Goal: Task Accomplishment & Management: Use online tool/utility

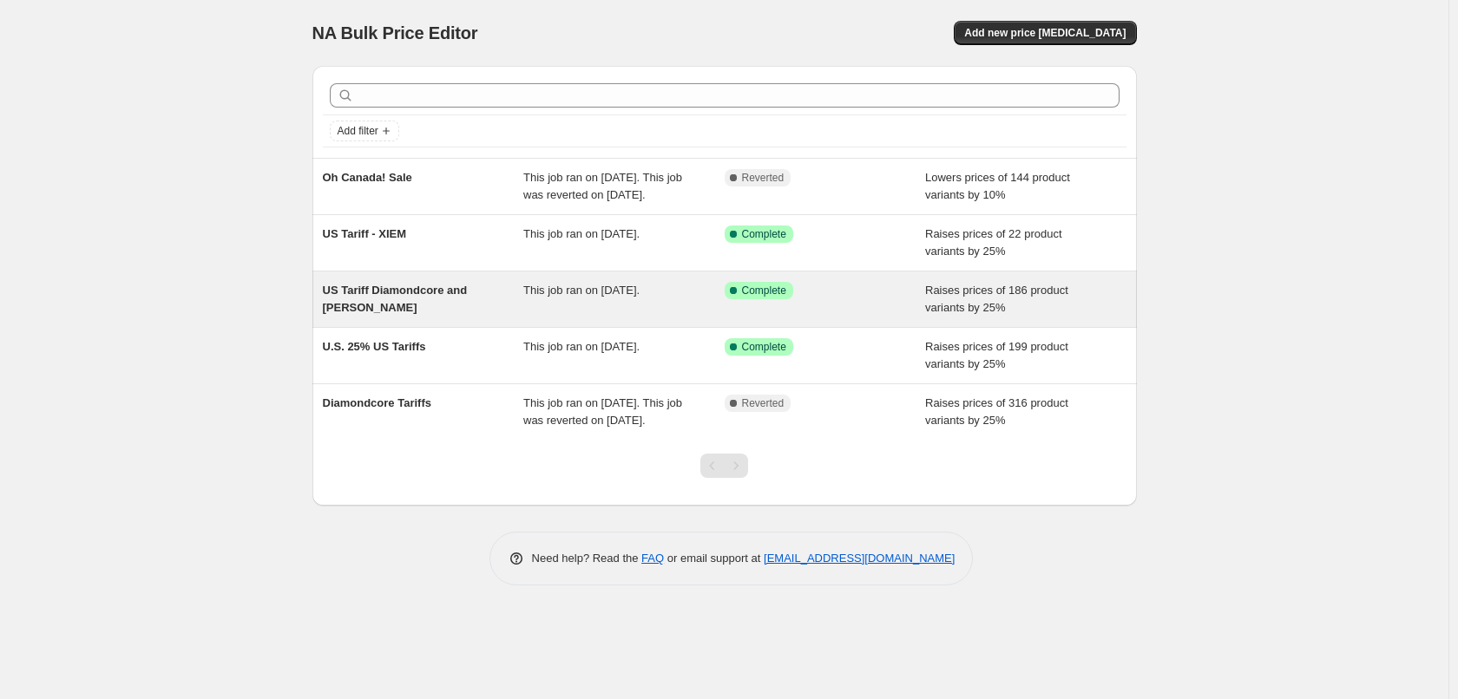
click at [408, 291] on span "US Tariff Diamondcore and [PERSON_NAME]" at bounding box center [395, 299] width 145 height 30
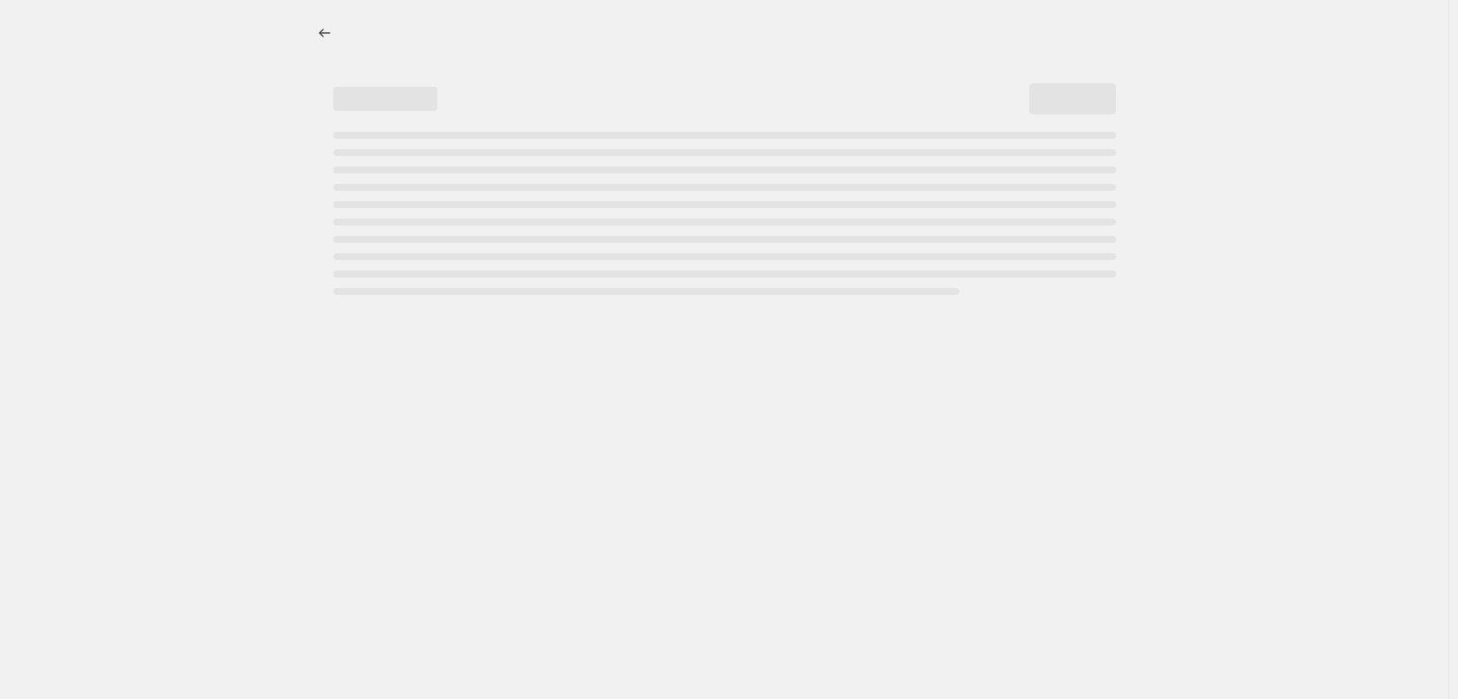
select select "percentage"
select select "remove"
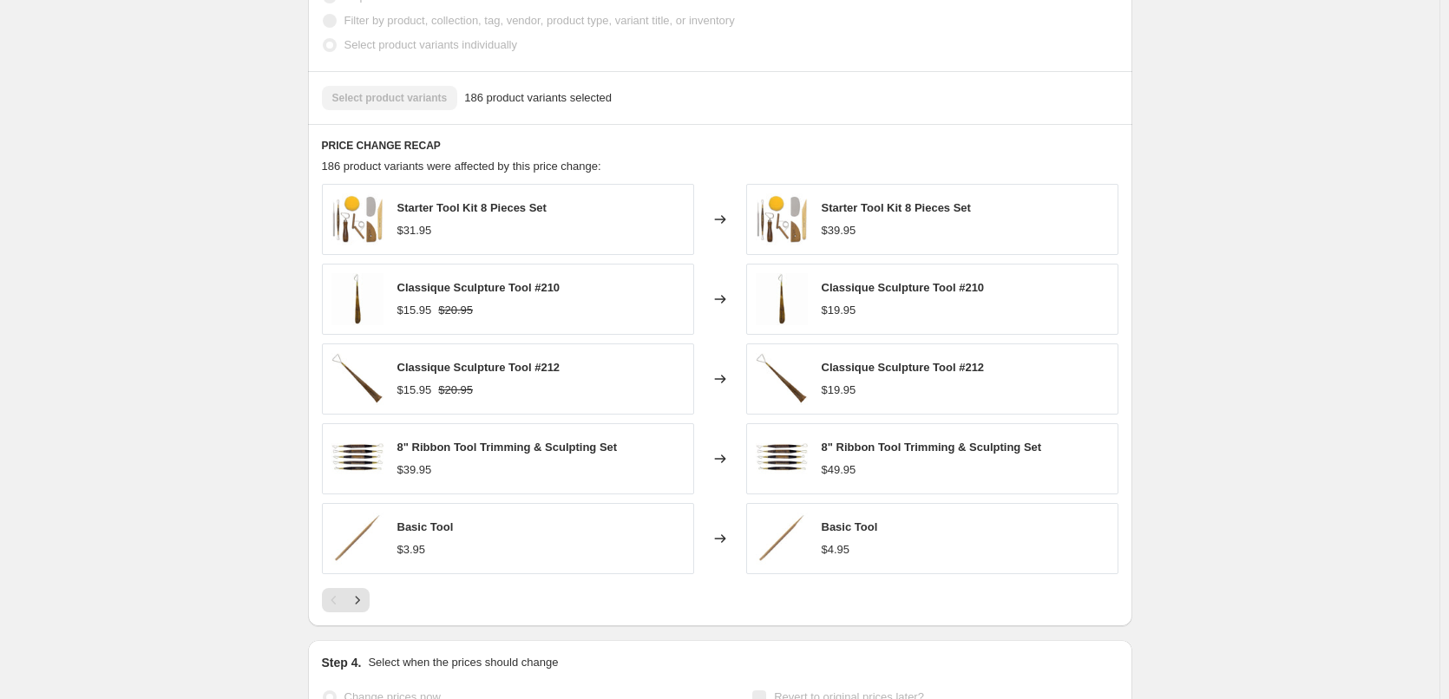
scroll to position [1413, 0]
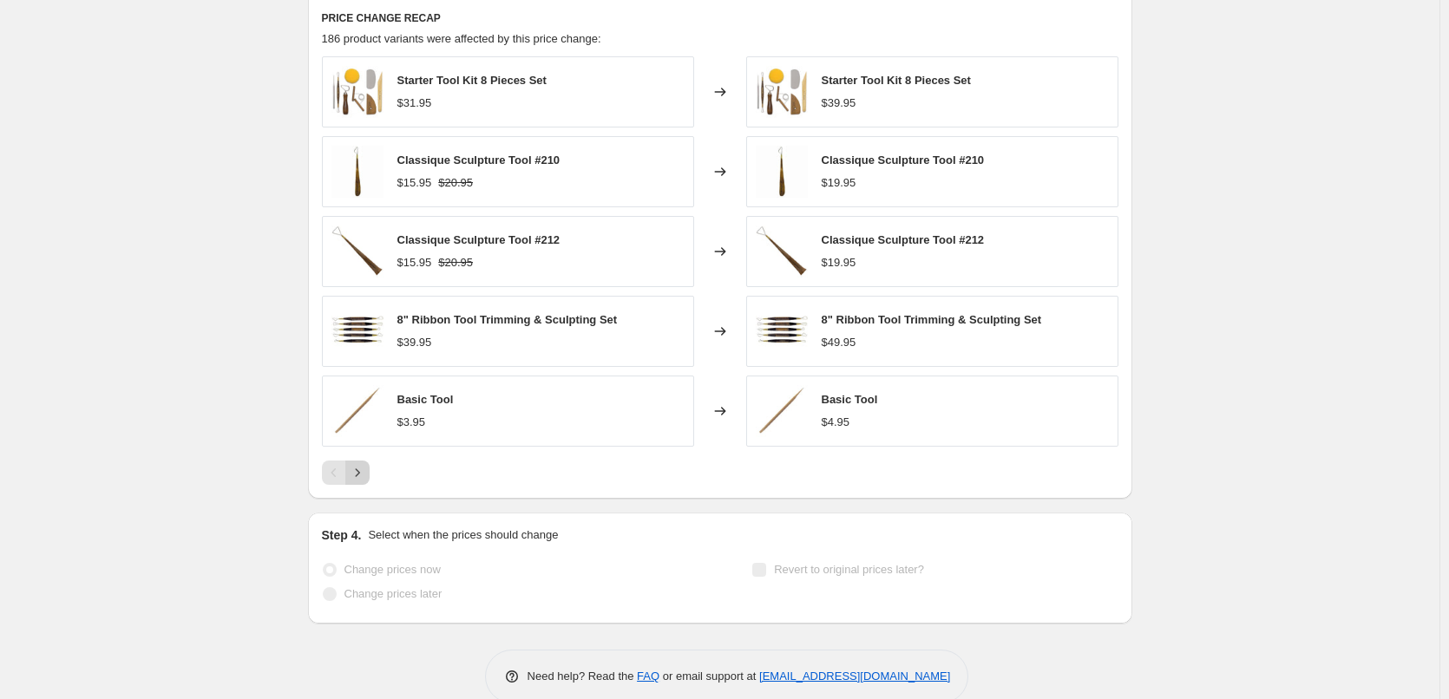
click at [366, 464] on icon "Next" at bounding box center [357, 472] width 17 height 17
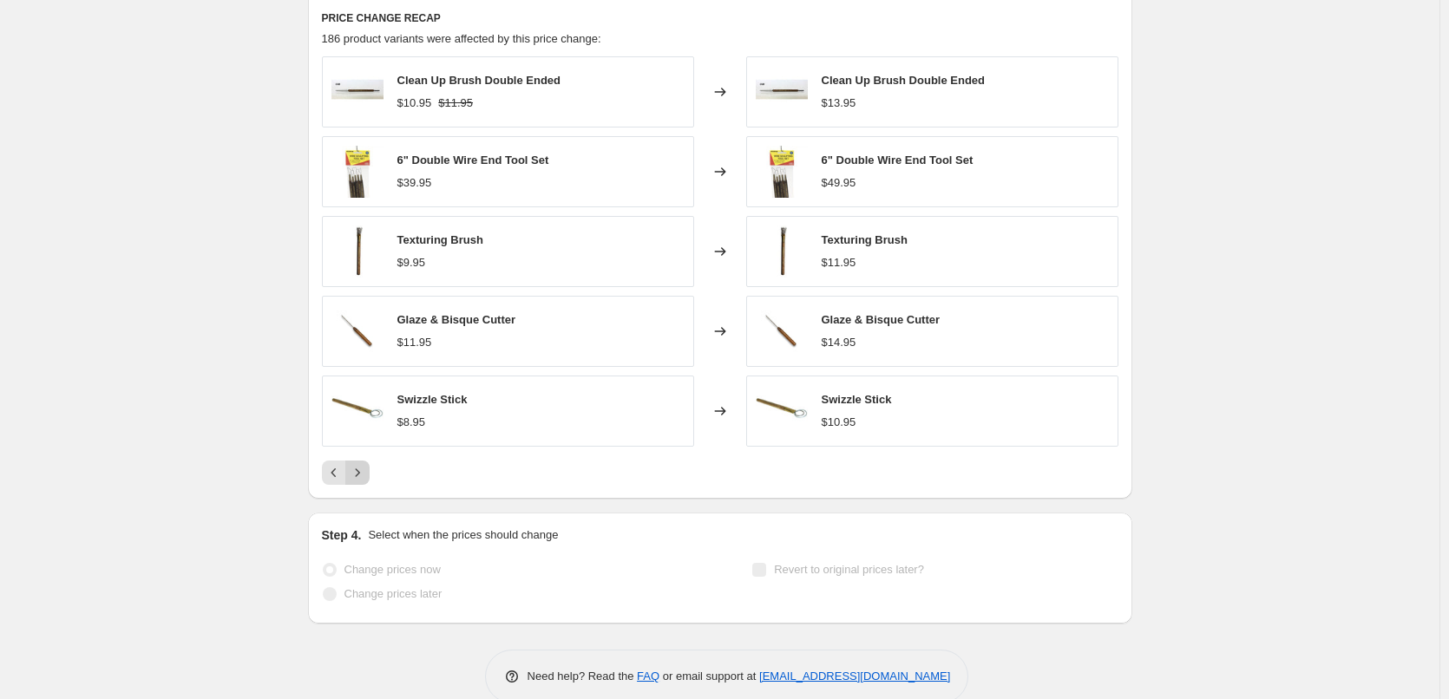
click at [366, 464] on icon "Next" at bounding box center [357, 472] width 17 height 17
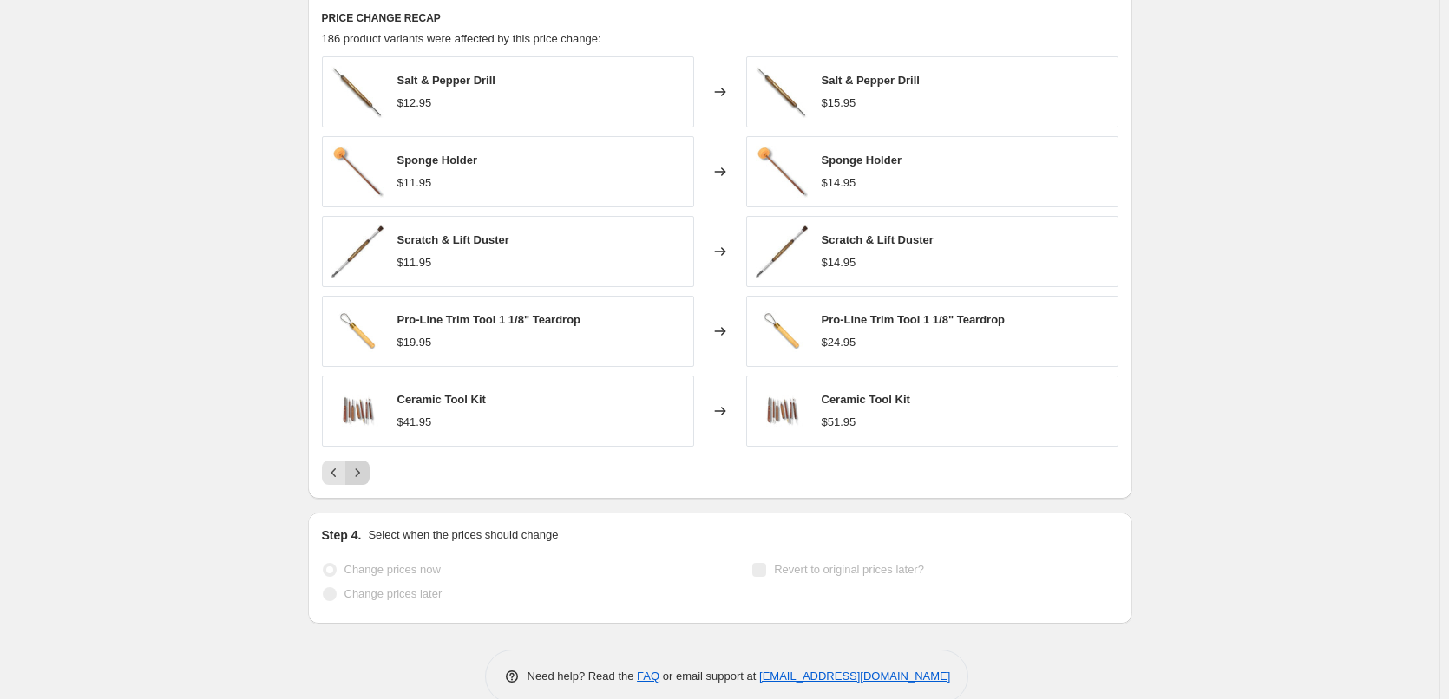
click at [366, 464] on icon "Next" at bounding box center [357, 472] width 17 height 17
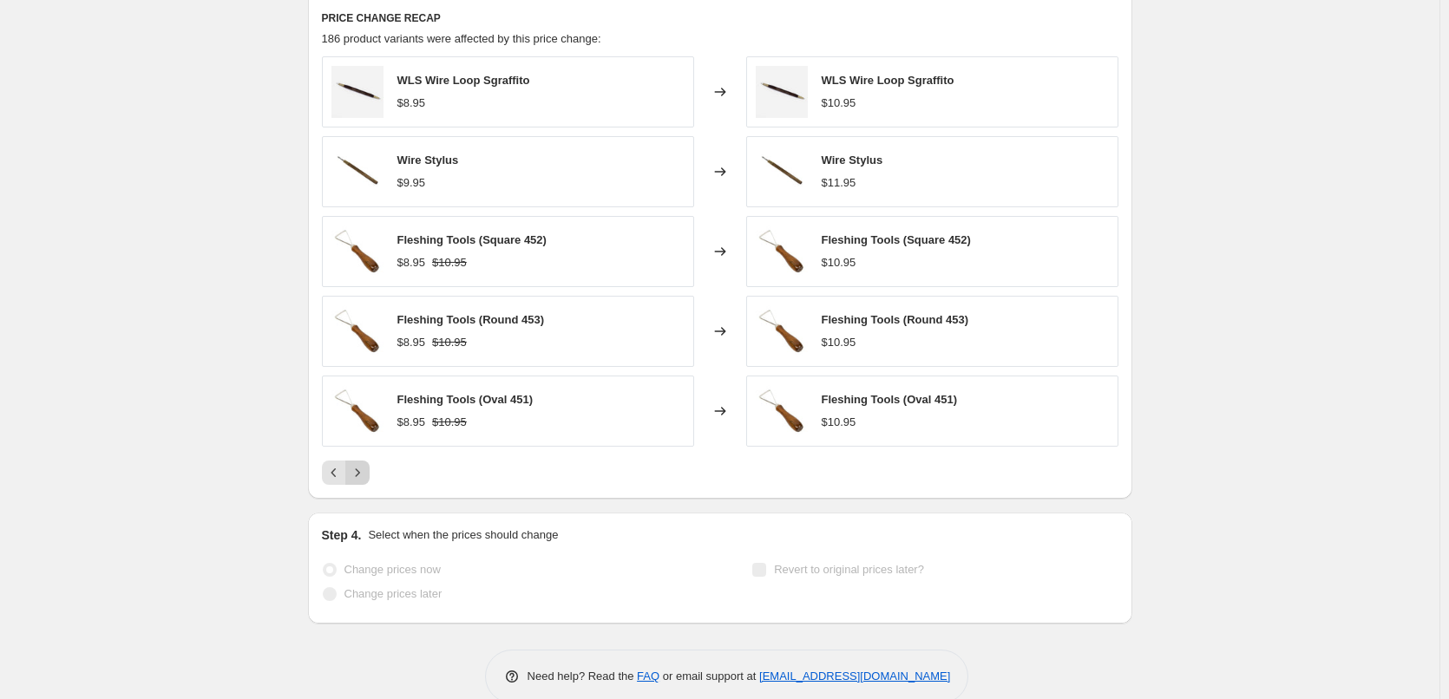
click at [366, 464] on icon "Next" at bounding box center [357, 472] width 17 height 17
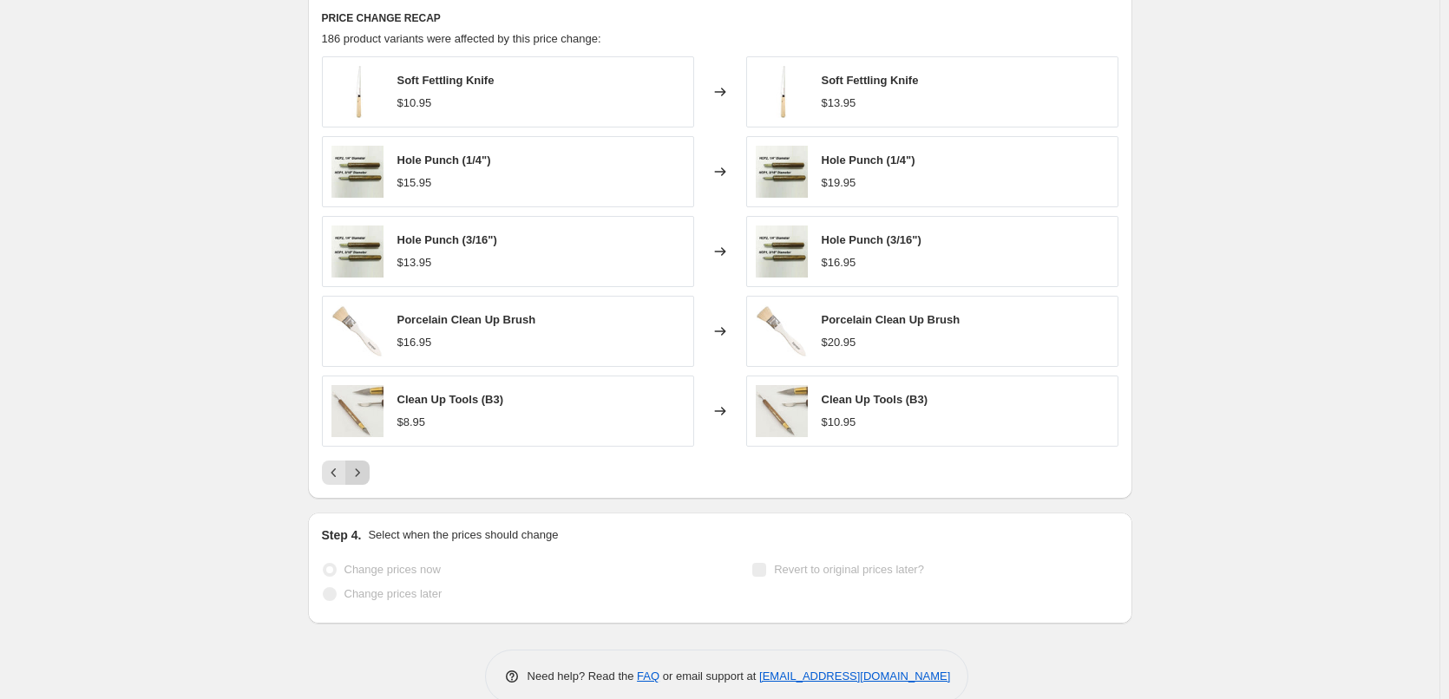
click at [366, 464] on icon "Next" at bounding box center [357, 472] width 17 height 17
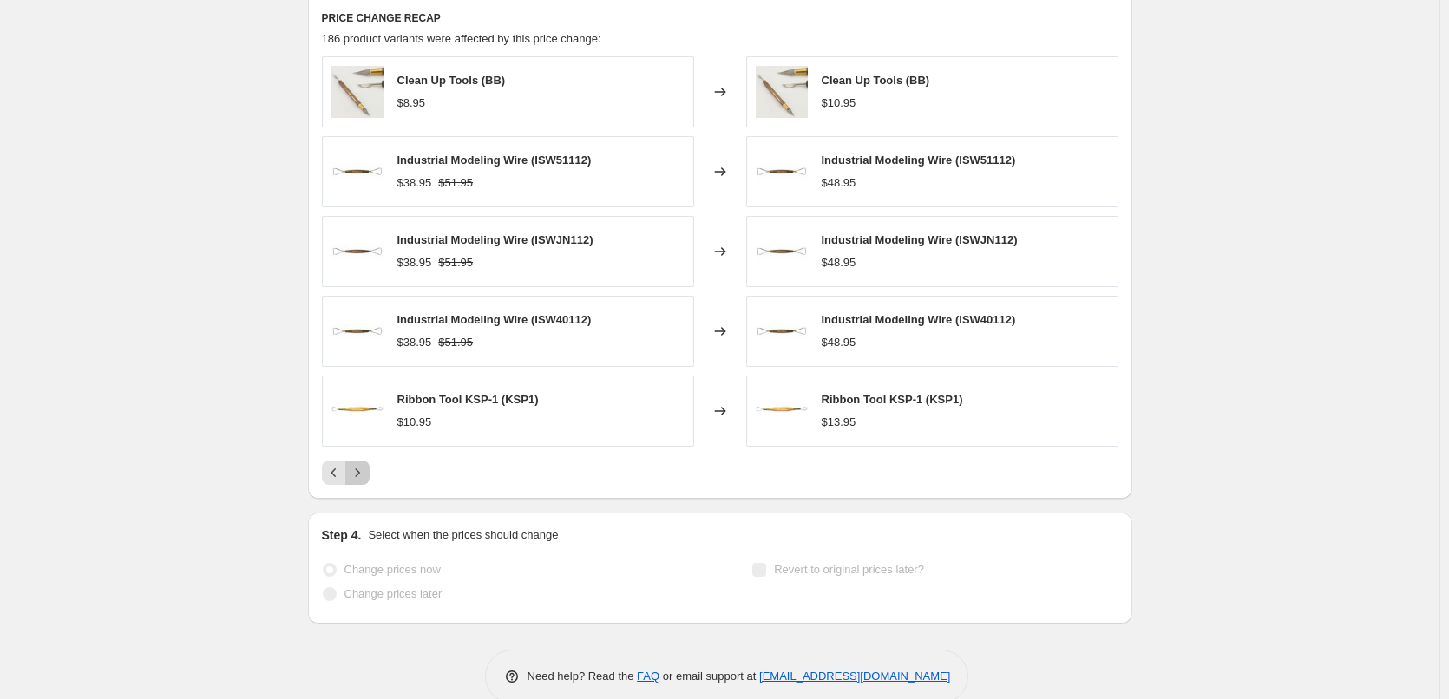
click at [366, 464] on icon "Next" at bounding box center [357, 472] width 17 height 17
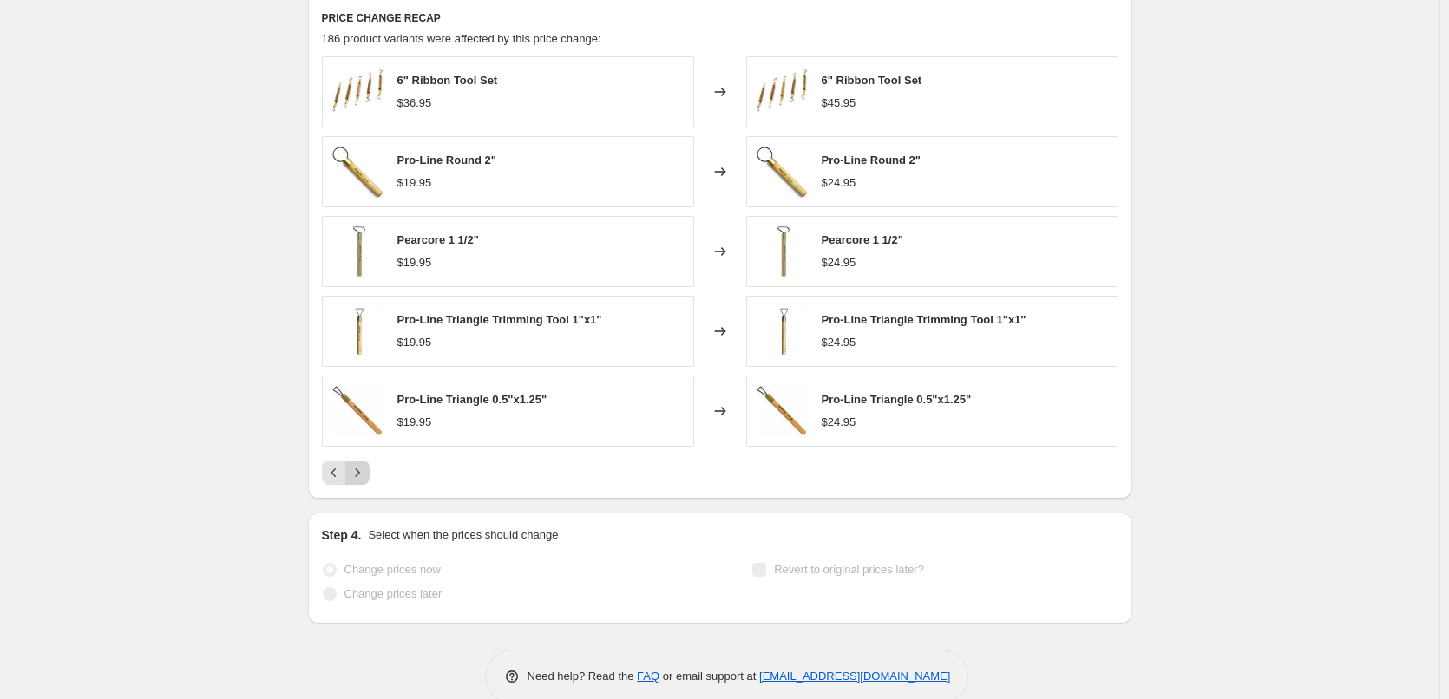
click at [366, 464] on icon "Next" at bounding box center [357, 472] width 17 height 17
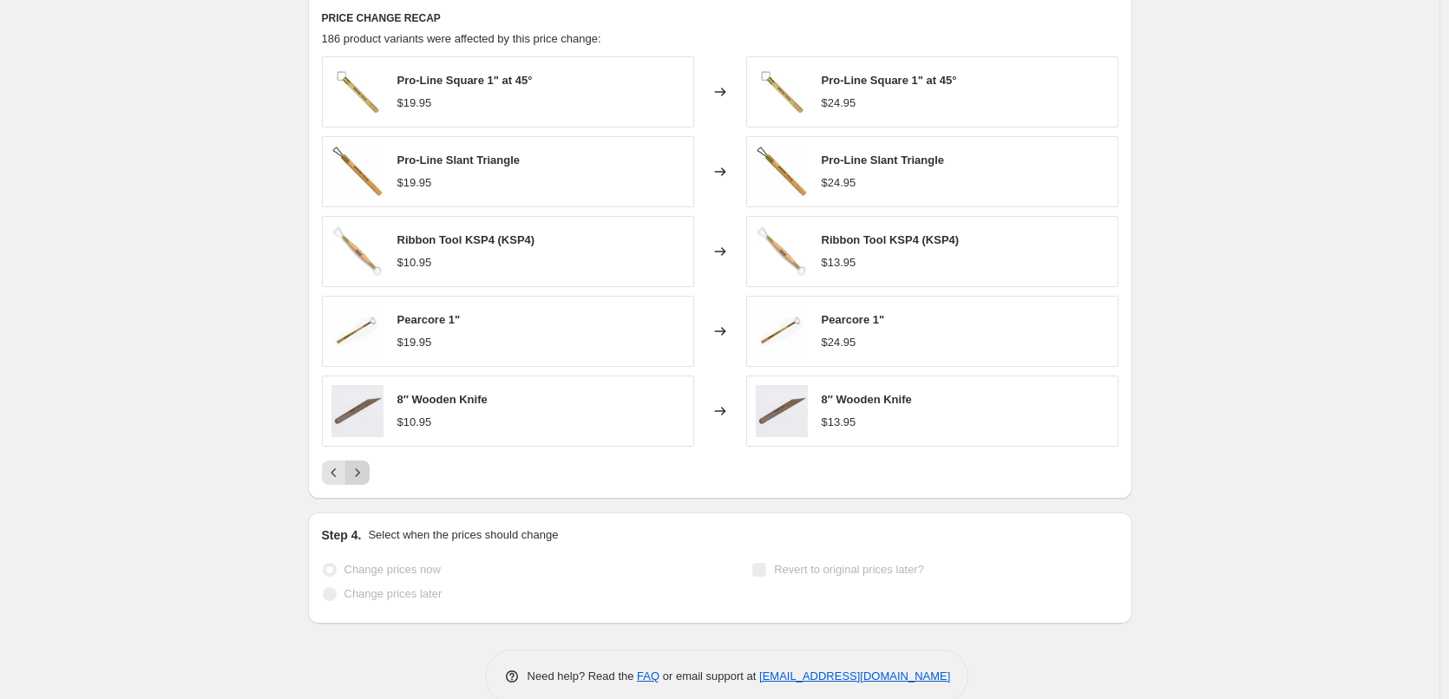
click at [366, 464] on icon "Next" at bounding box center [357, 472] width 17 height 17
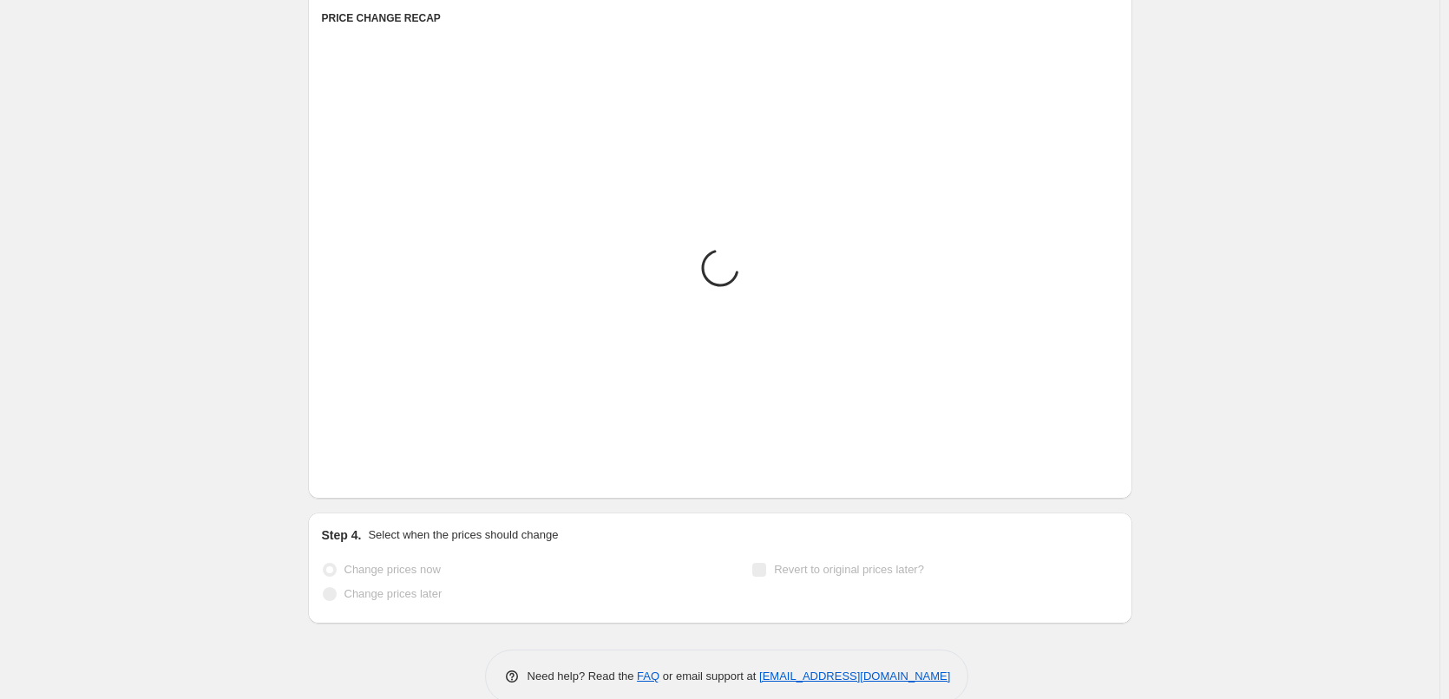
click at [366, 464] on icon "Next" at bounding box center [357, 472] width 17 height 17
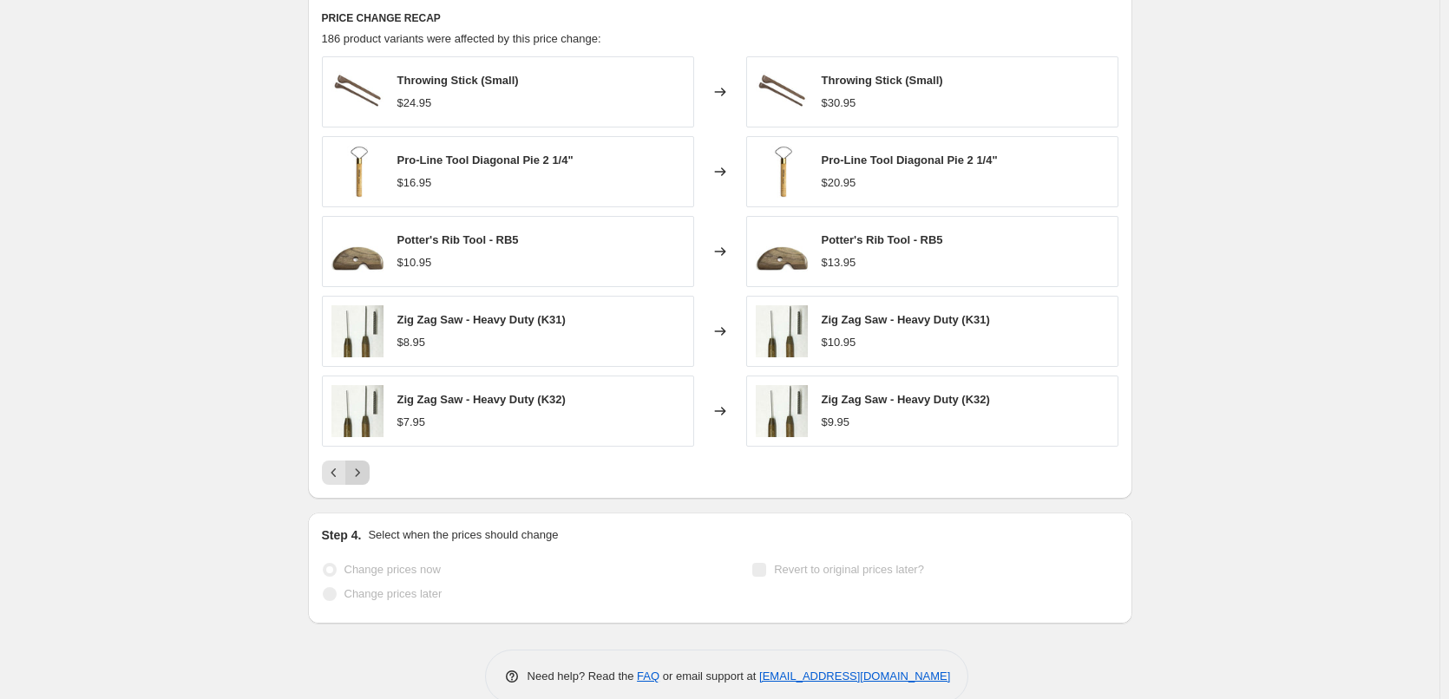
click at [366, 464] on icon "Next" at bounding box center [357, 472] width 17 height 17
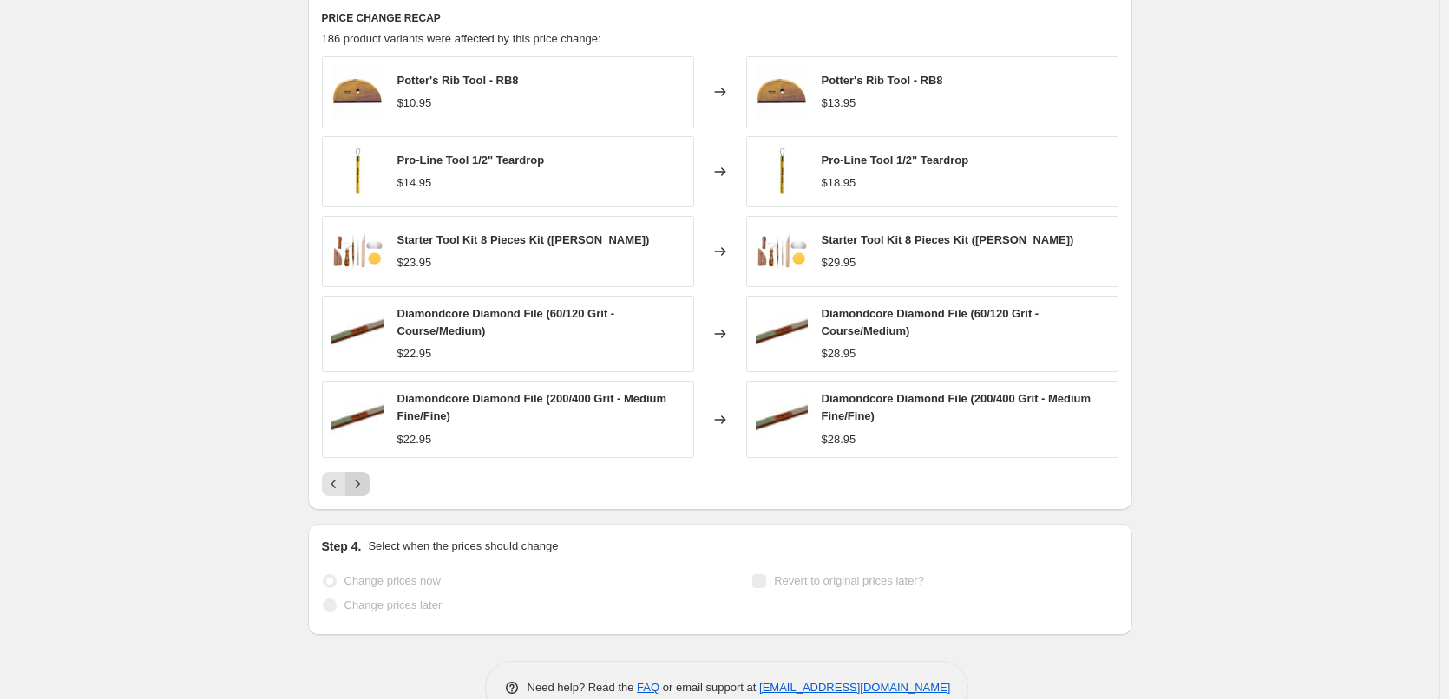
click at [366, 475] on icon "Next" at bounding box center [357, 483] width 17 height 17
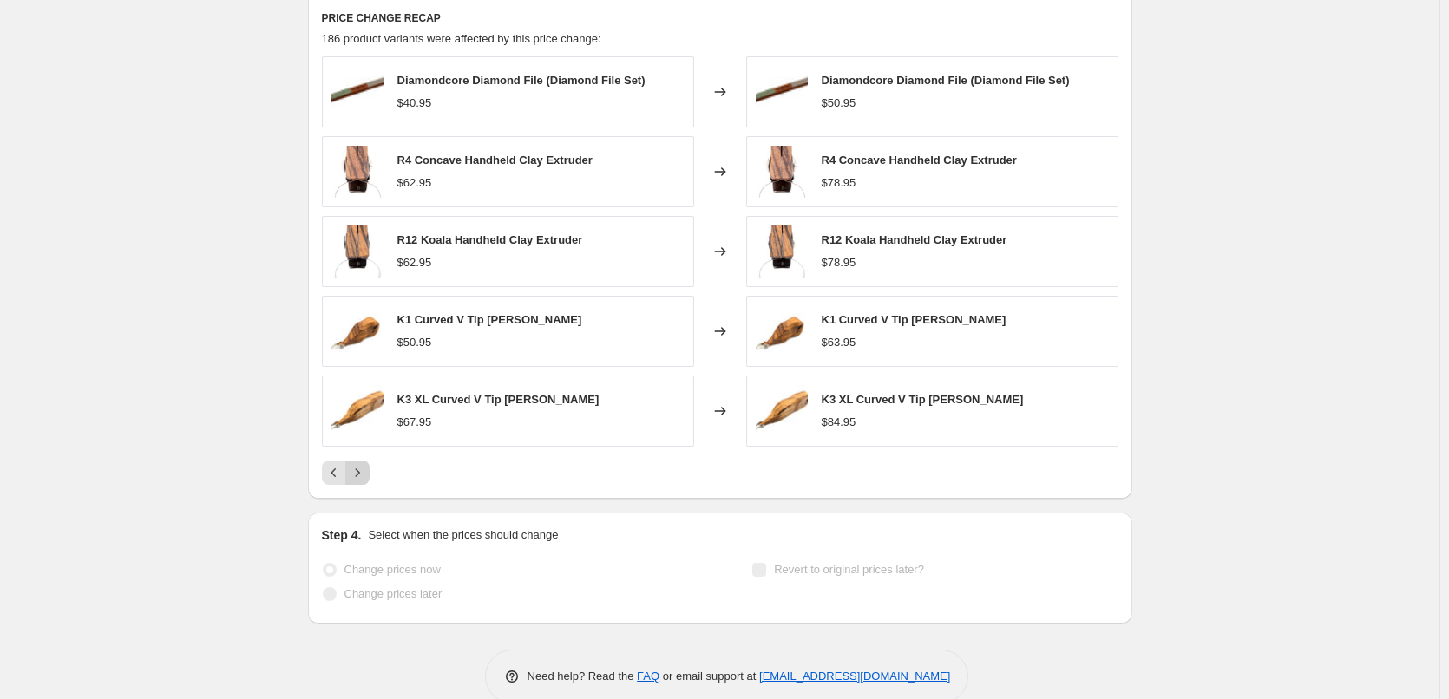
click at [366, 464] on icon "Next" at bounding box center [357, 472] width 17 height 17
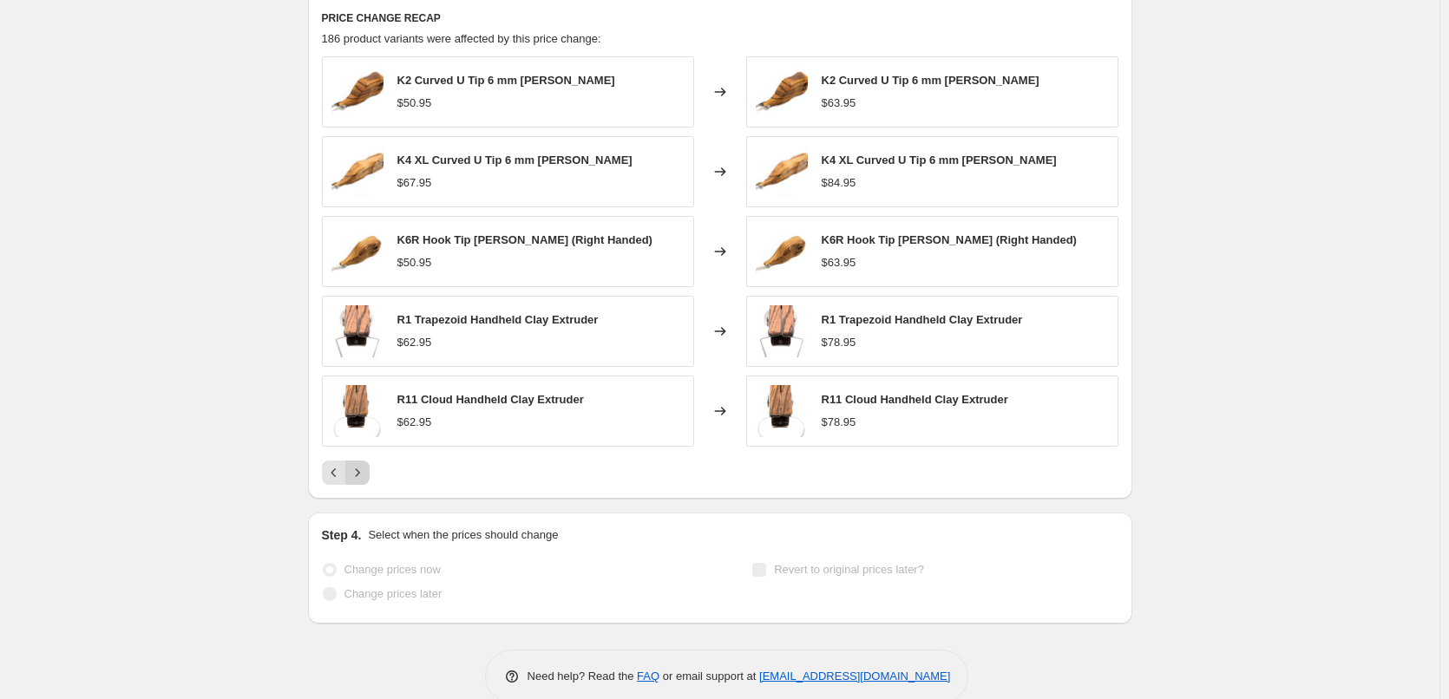
click at [366, 464] on icon "Next" at bounding box center [357, 472] width 17 height 17
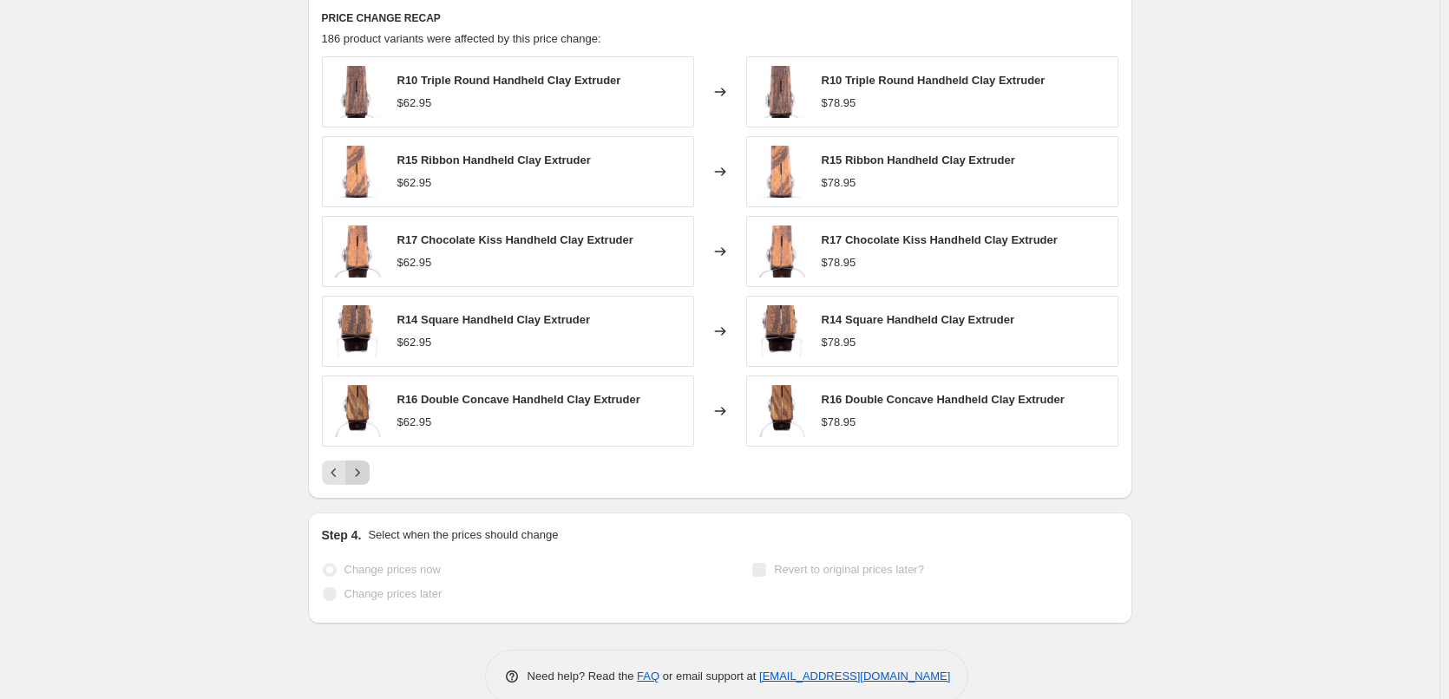
click at [366, 464] on icon "Next" at bounding box center [357, 472] width 17 height 17
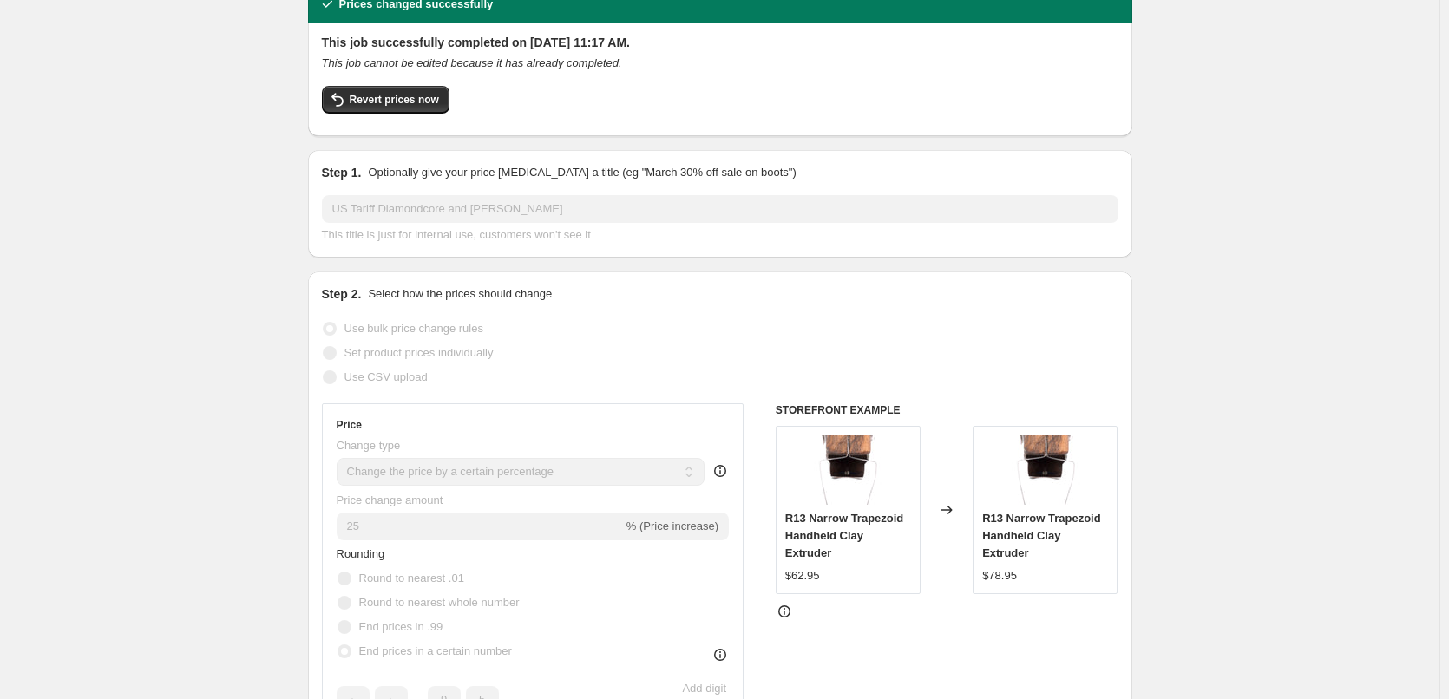
scroll to position [0, 0]
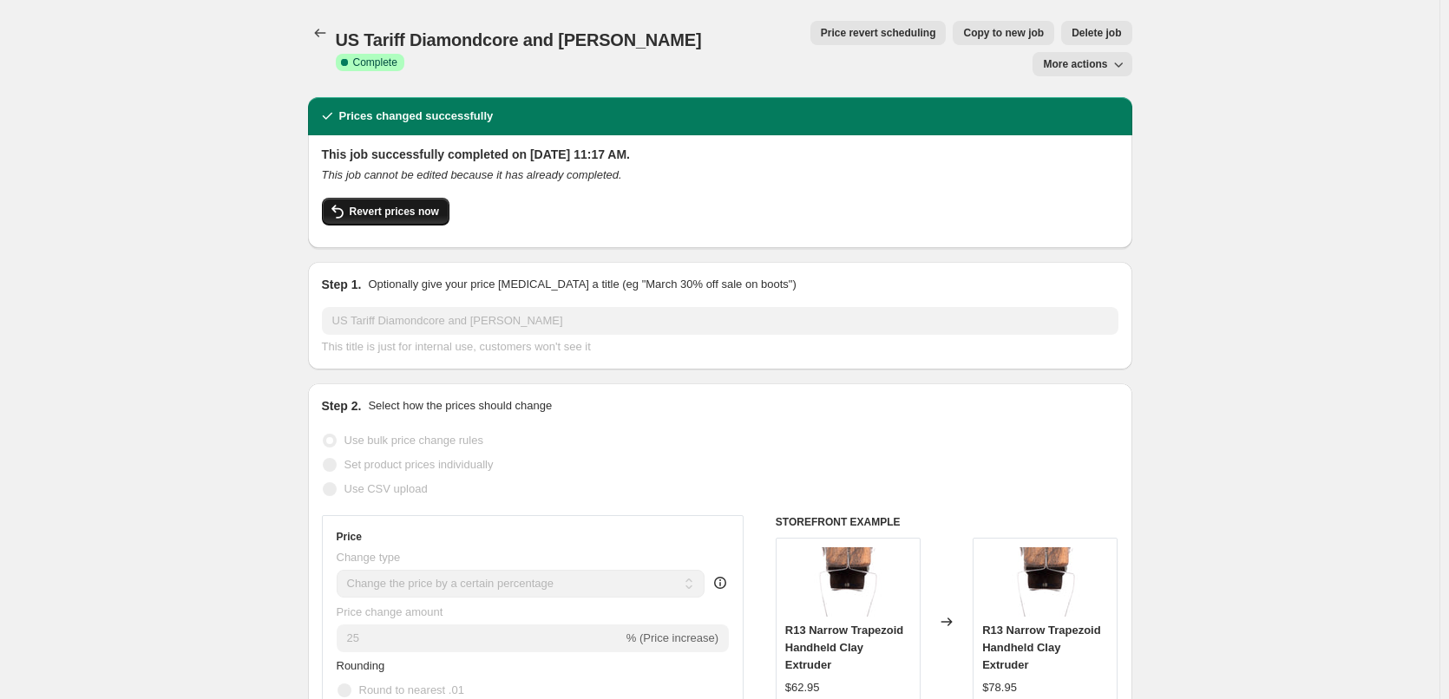
click at [410, 205] on span "Revert prices now" at bounding box center [394, 212] width 89 height 14
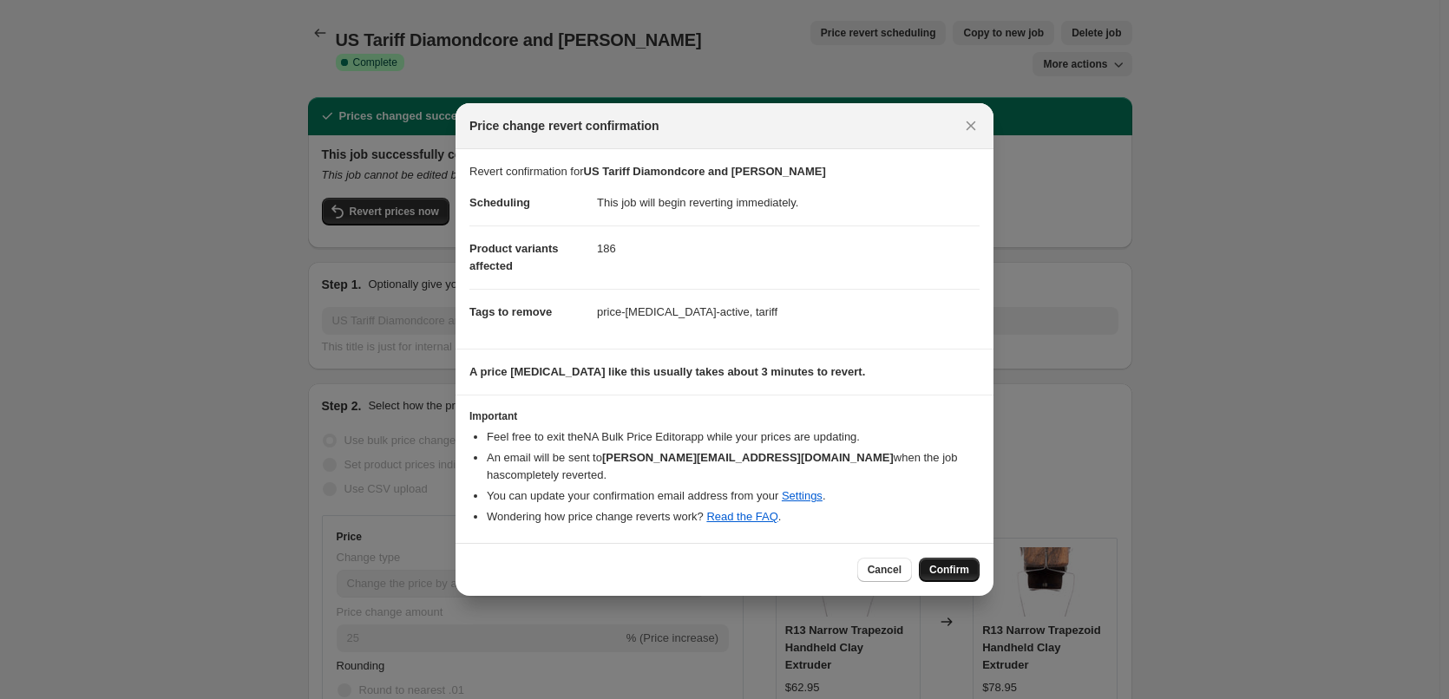
click at [949, 567] on span "Confirm" at bounding box center [949, 570] width 40 height 14
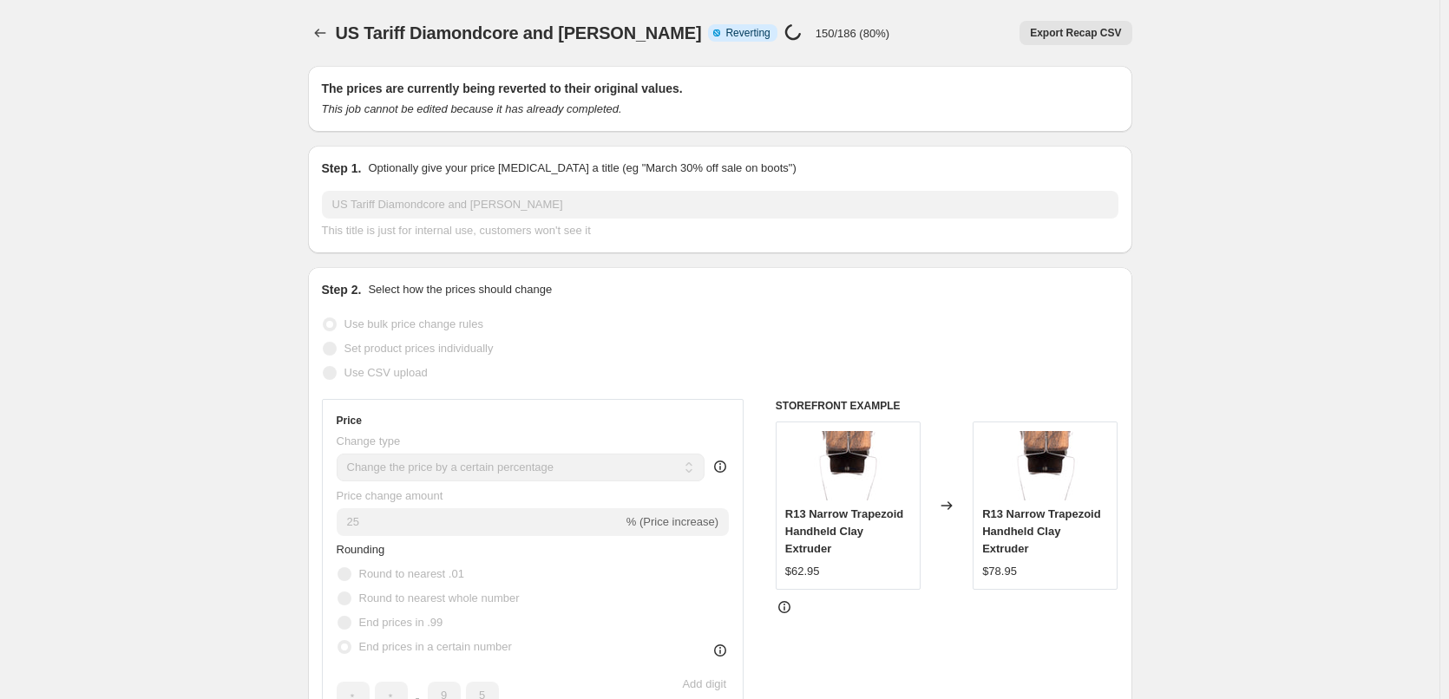
click at [784, 30] on icon at bounding box center [792, 31] width 17 height 17
click at [725, 29] on span "Reverting" at bounding box center [747, 33] width 44 height 14
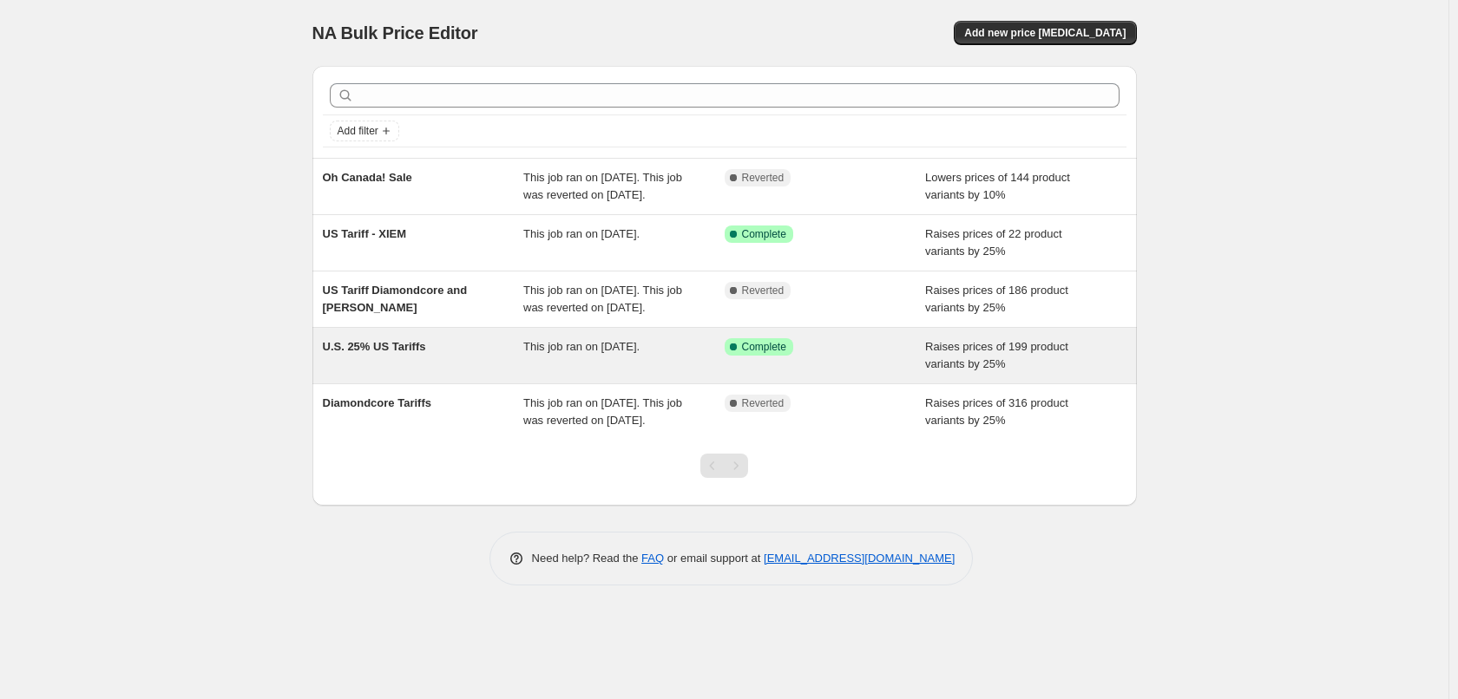
click at [418, 353] on span "U.S. 25% US Tariffs" at bounding box center [374, 346] width 103 height 13
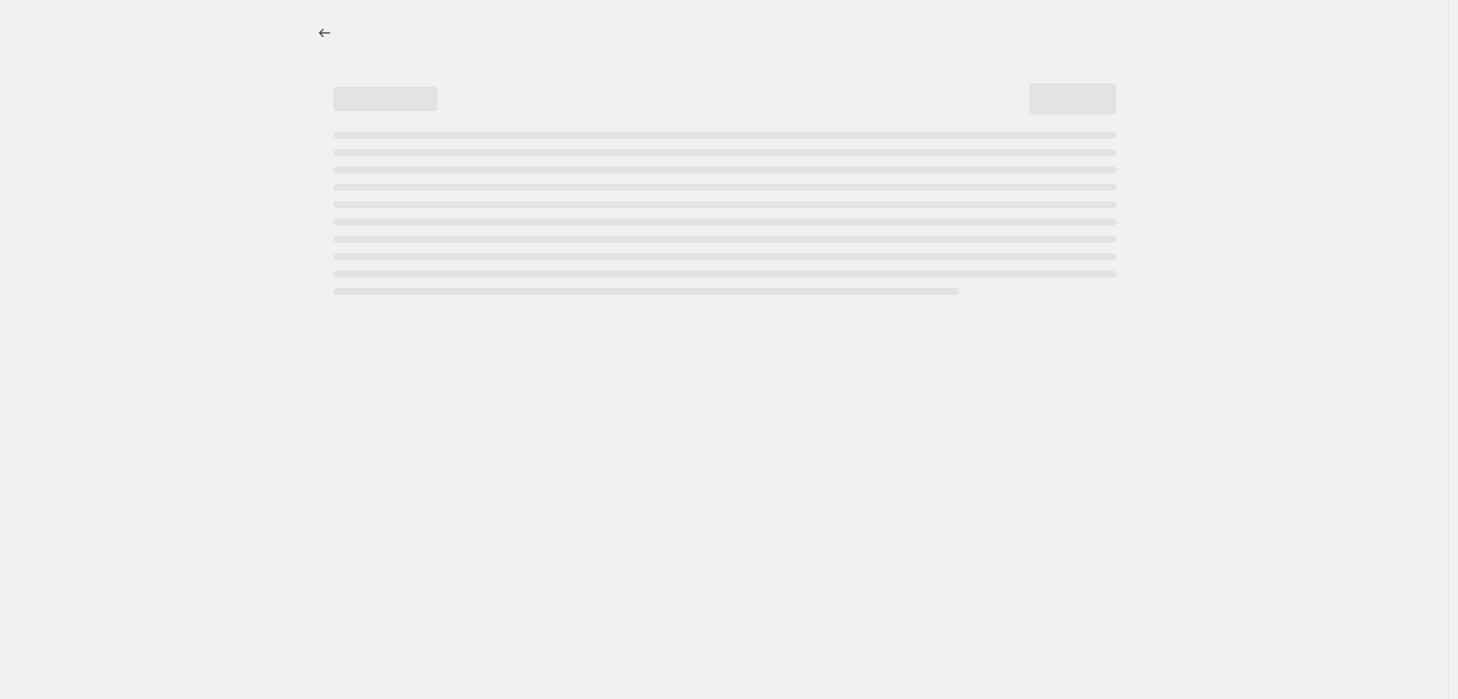
select select "percentage"
select select "remove"
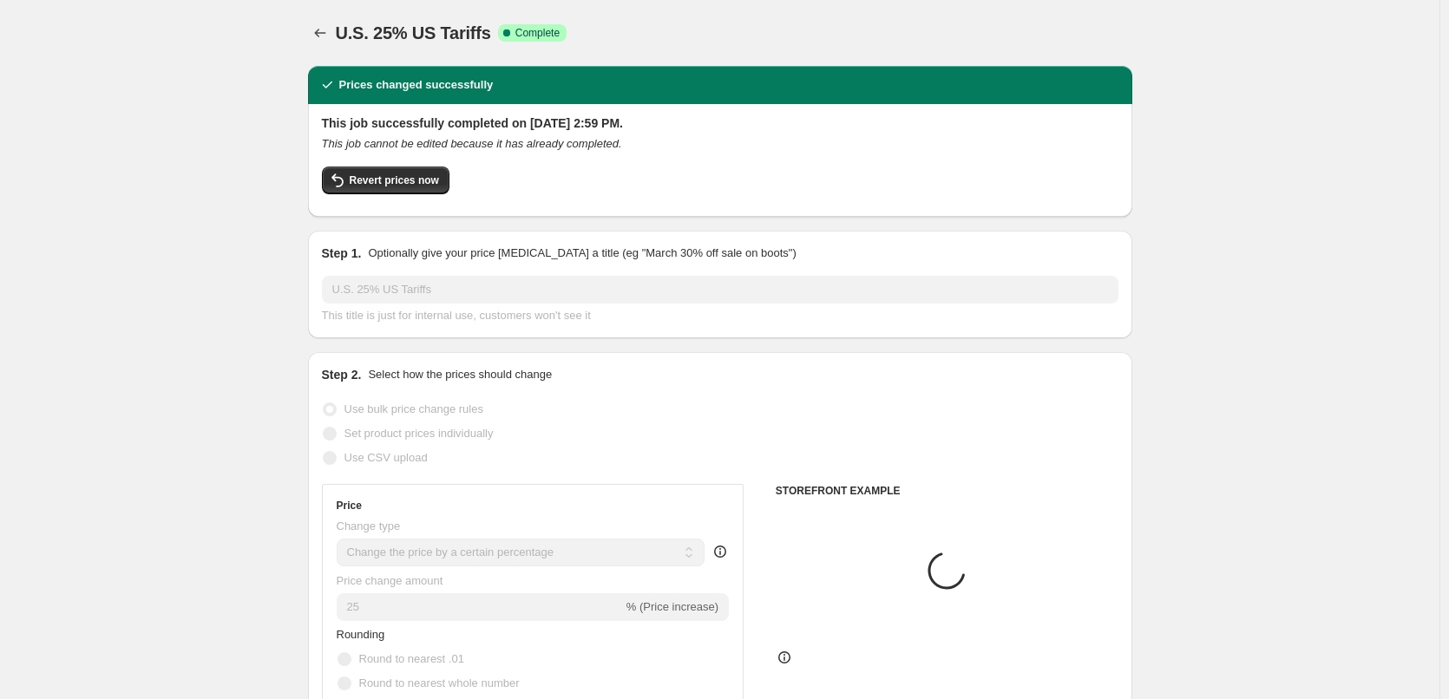
select select "vendor"
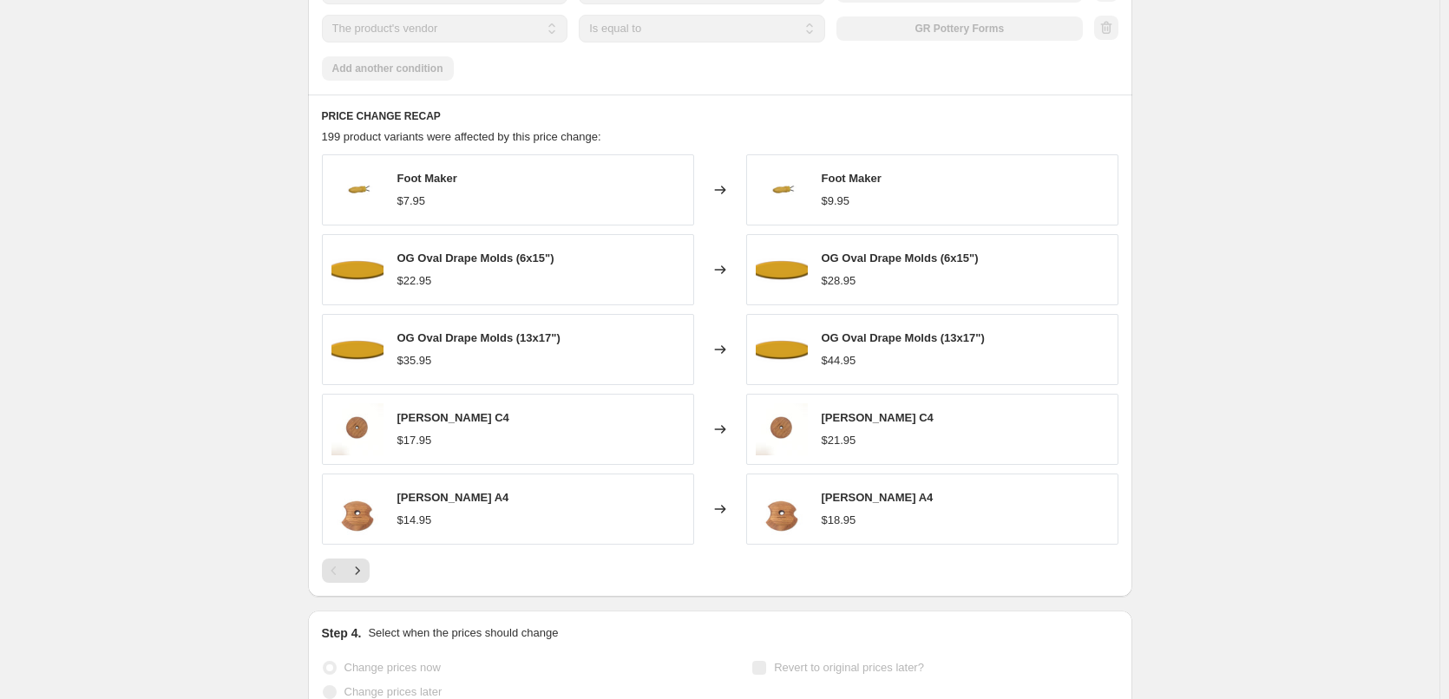
scroll to position [1594, 0]
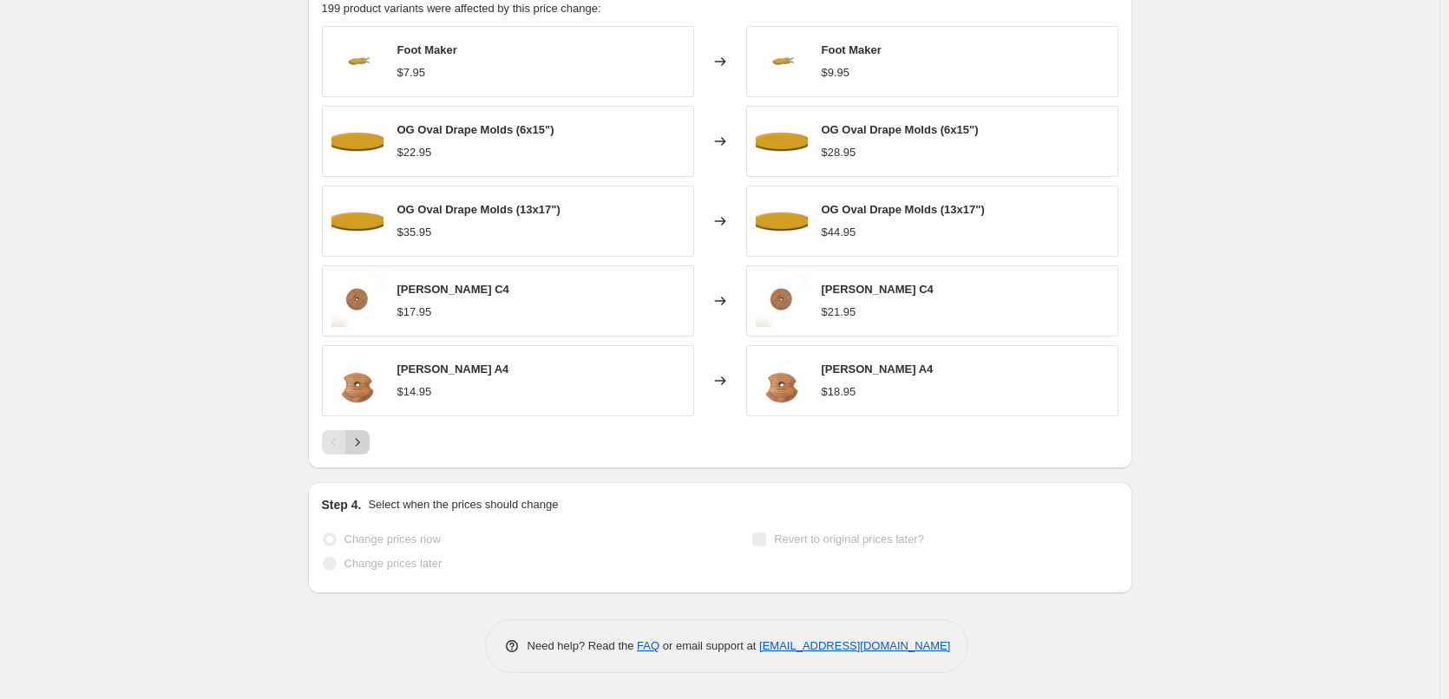
click at [366, 442] on icon "Next" at bounding box center [357, 442] width 17 height 17
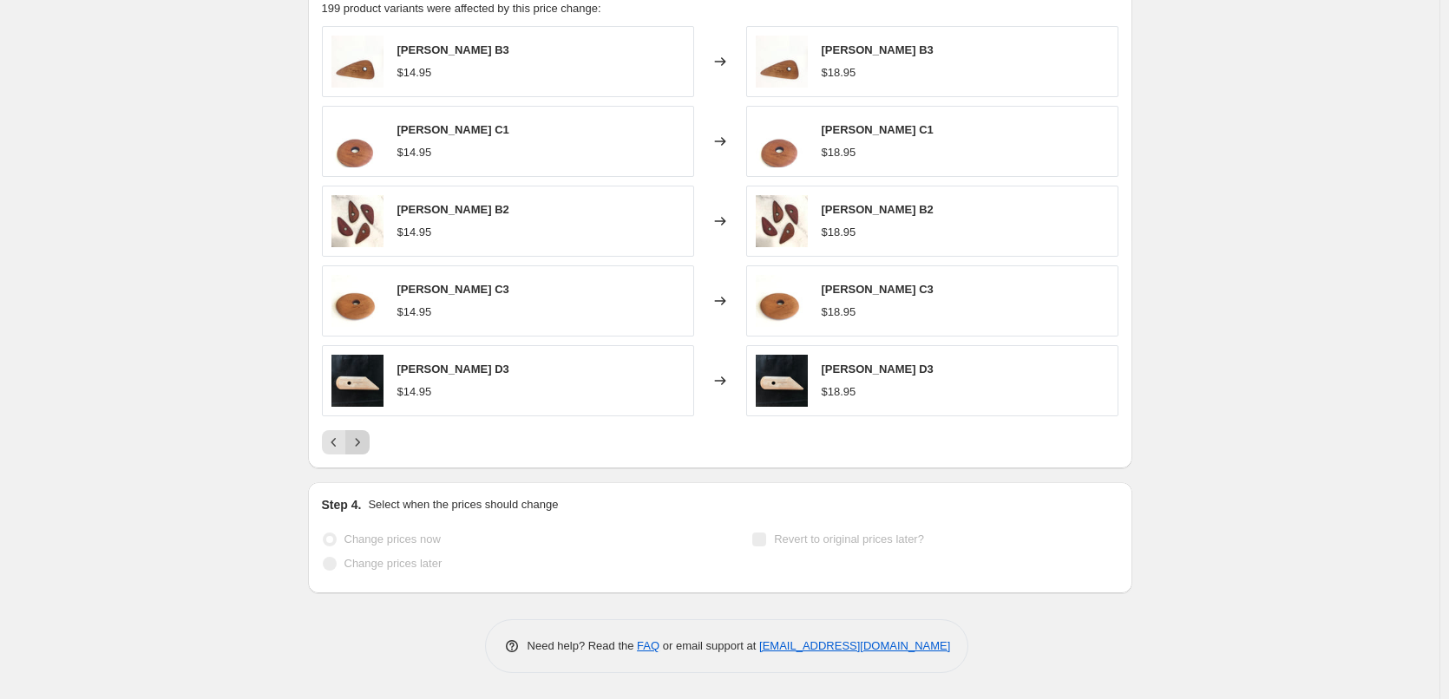
click at [366, 442] on icon "Next" at bounding box center [357, 442] width 17 height 17
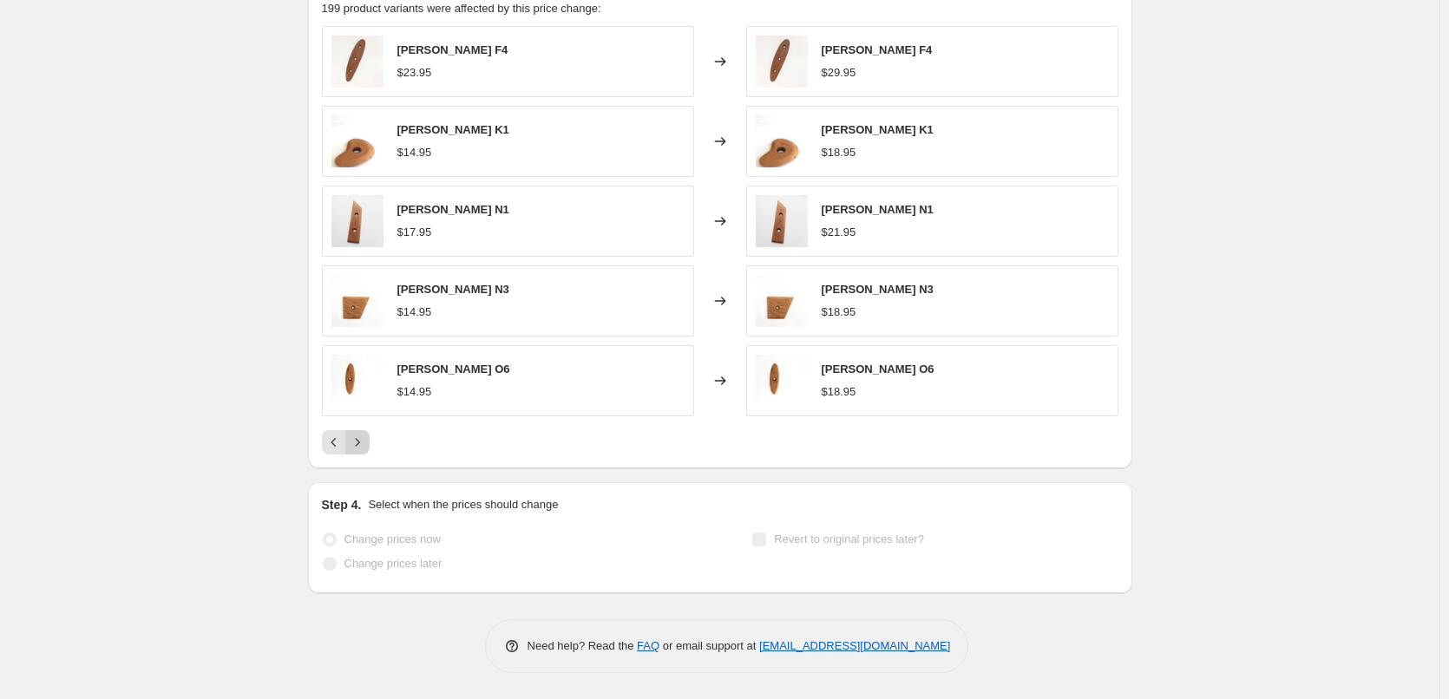
click at [366, 442] on icon "Next" at bounding box center [357, 442] width 17 height 17
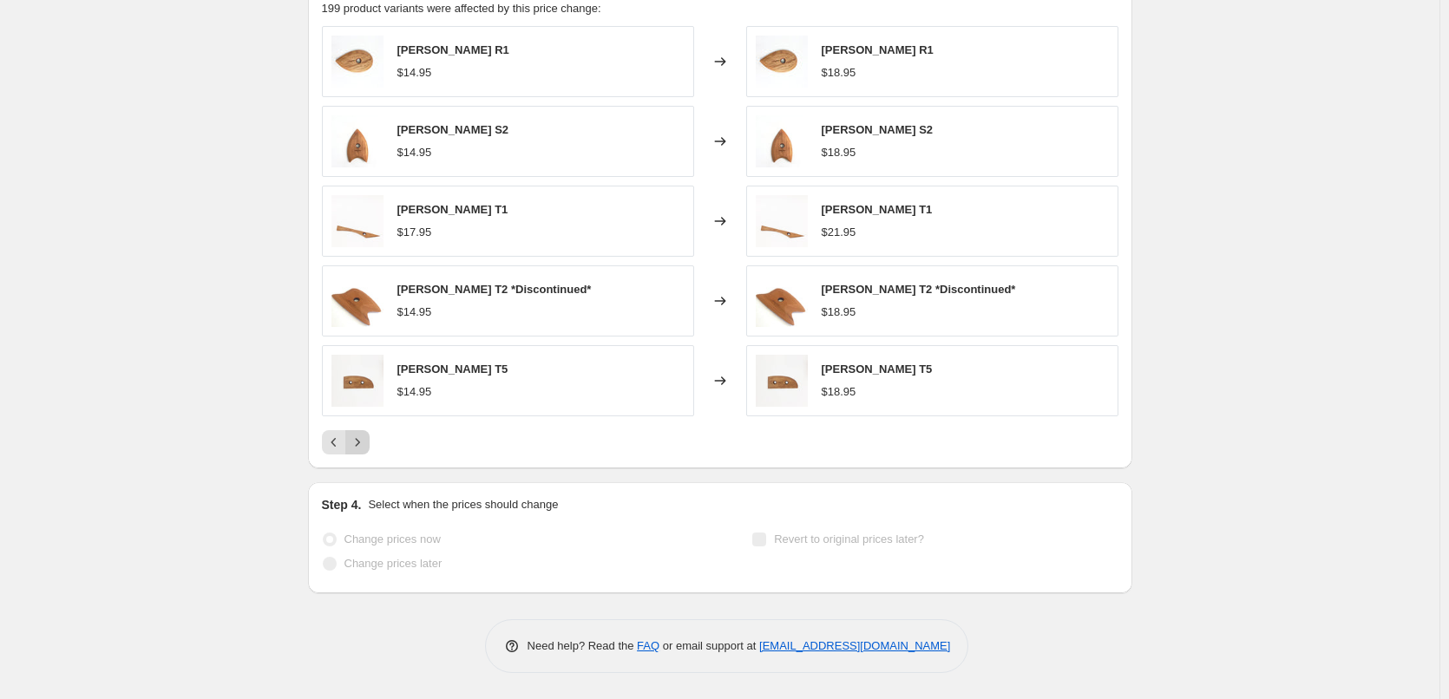
click at [366, 442] on icon "Next" at bounding box center [357, 442] width 17 height 17
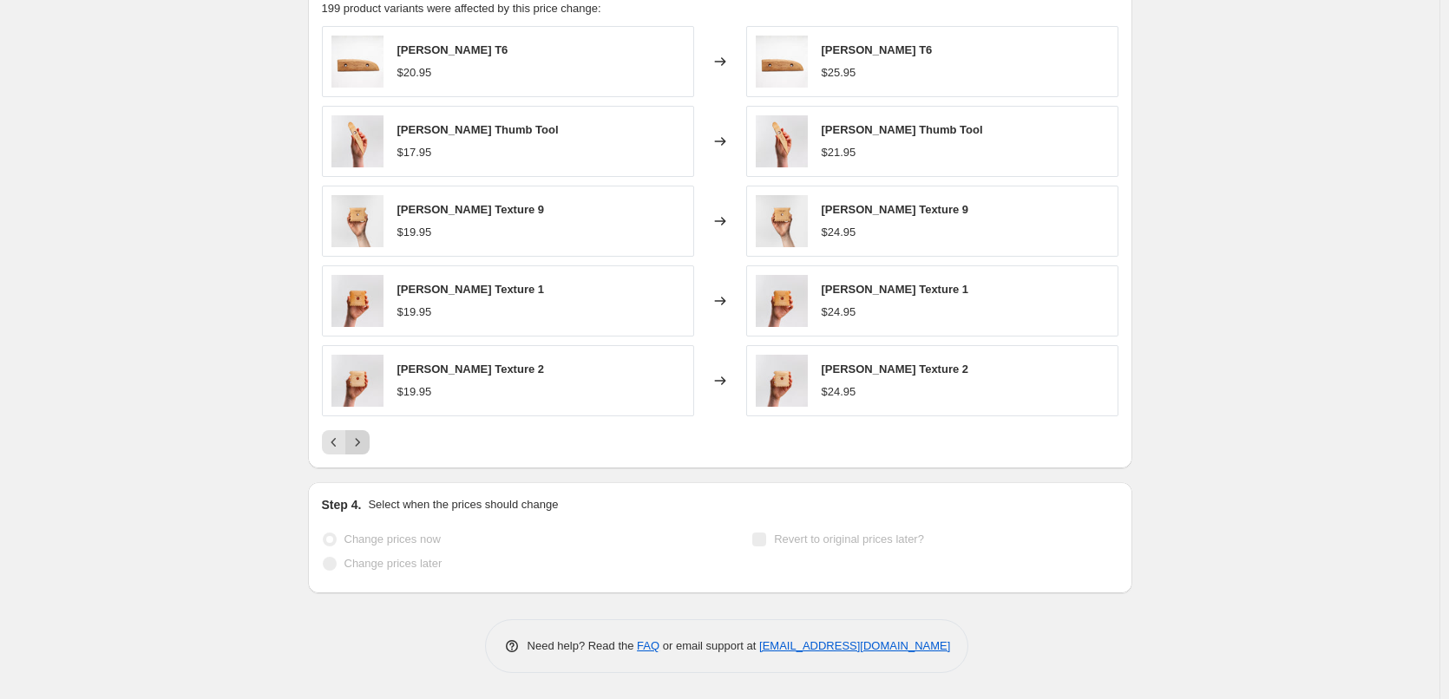
click at [366, 442] on icon "Next" at bounding box center [357, 442] width 17 height 17
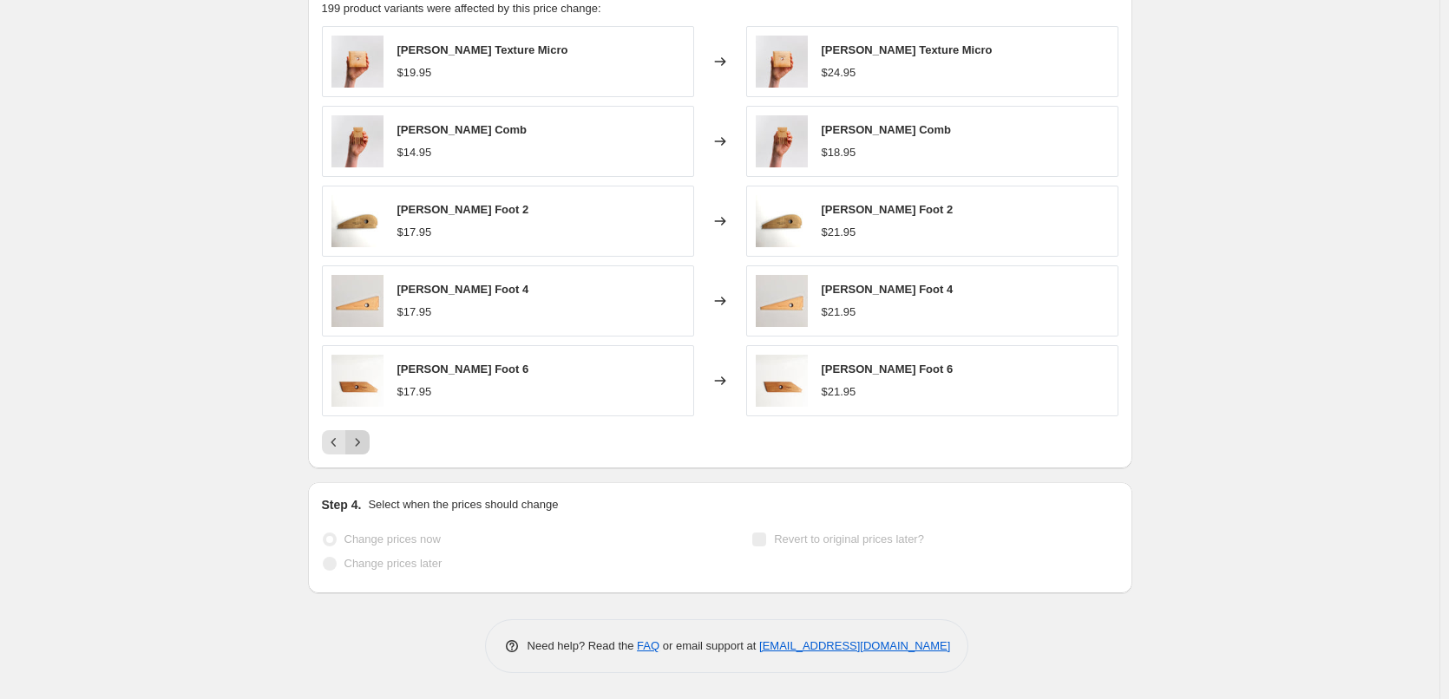
click at [366, 442] on icon "Next" at bounding box center [357, 442] width 17 height 17
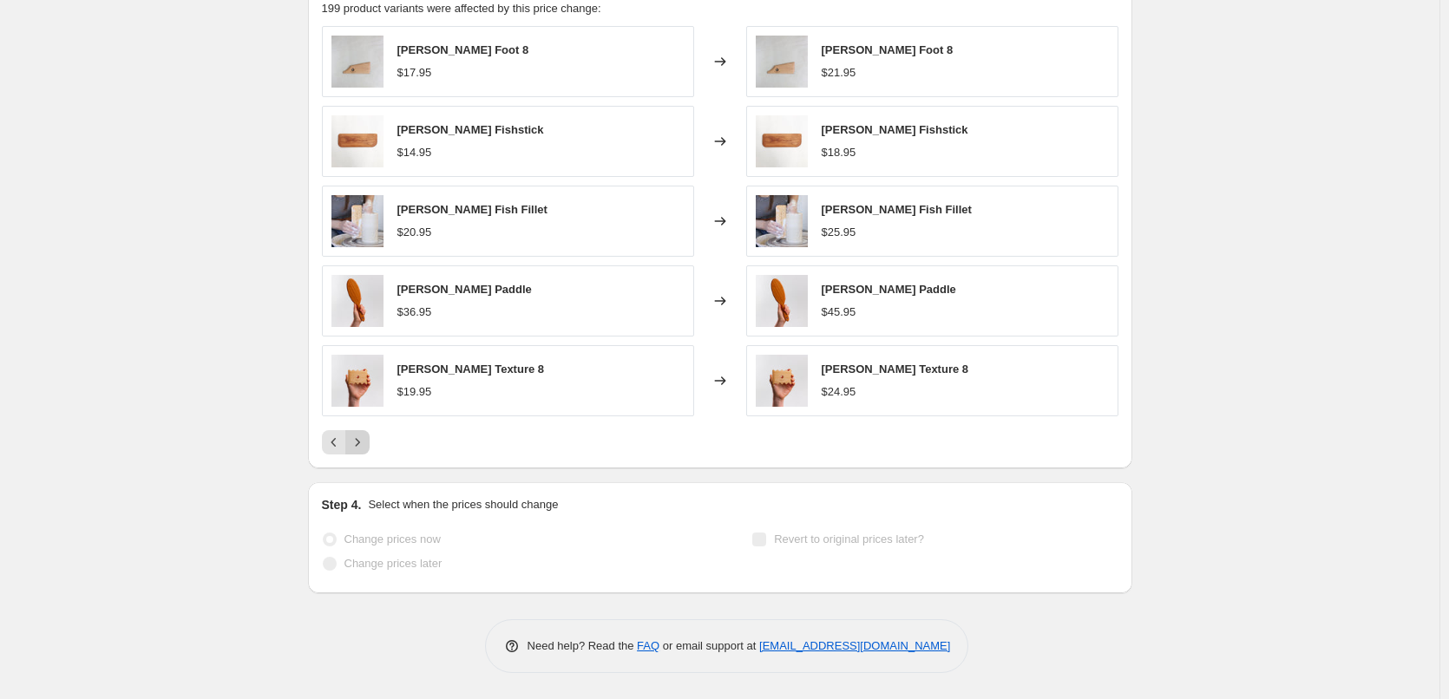
click at [366, 442] on icon "Next" at bounding box center [357, 442] width 17 height 17
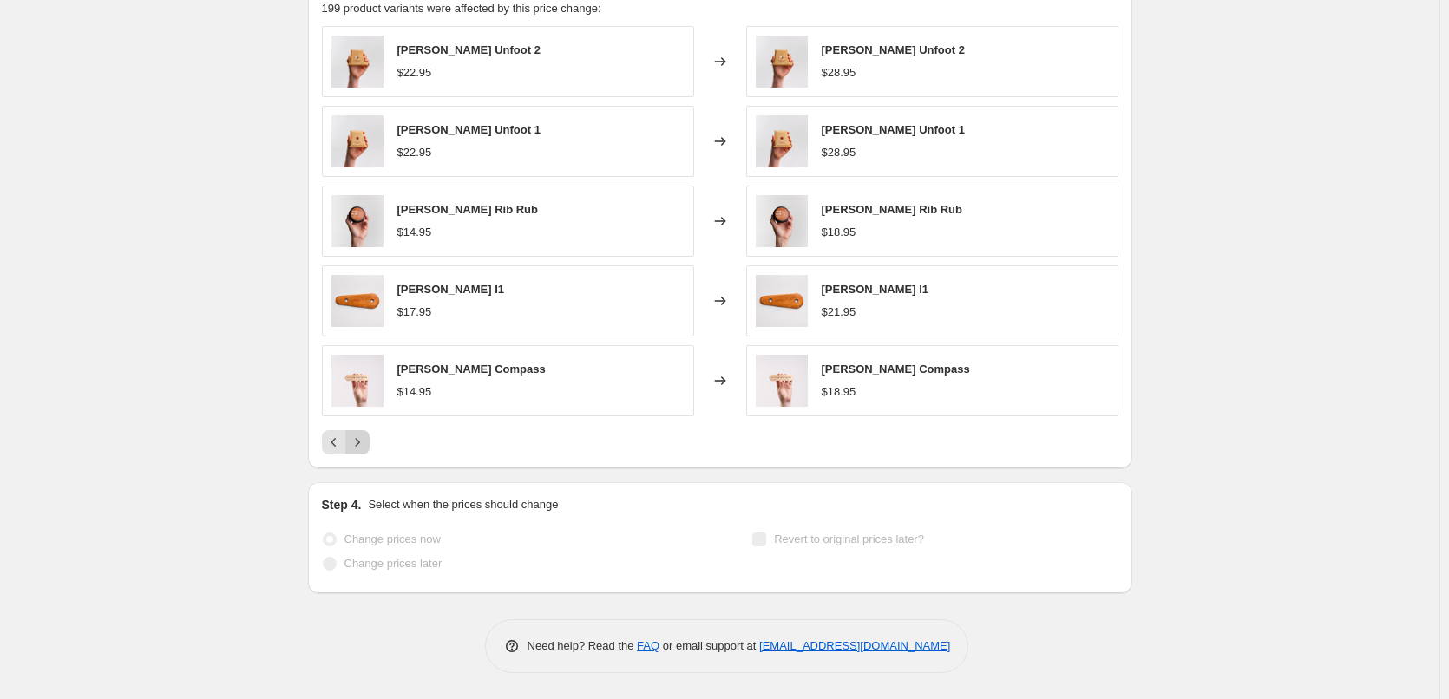
click at [366, 442] on icon "Next" at bounding box center [357, 442] width 17 height 17
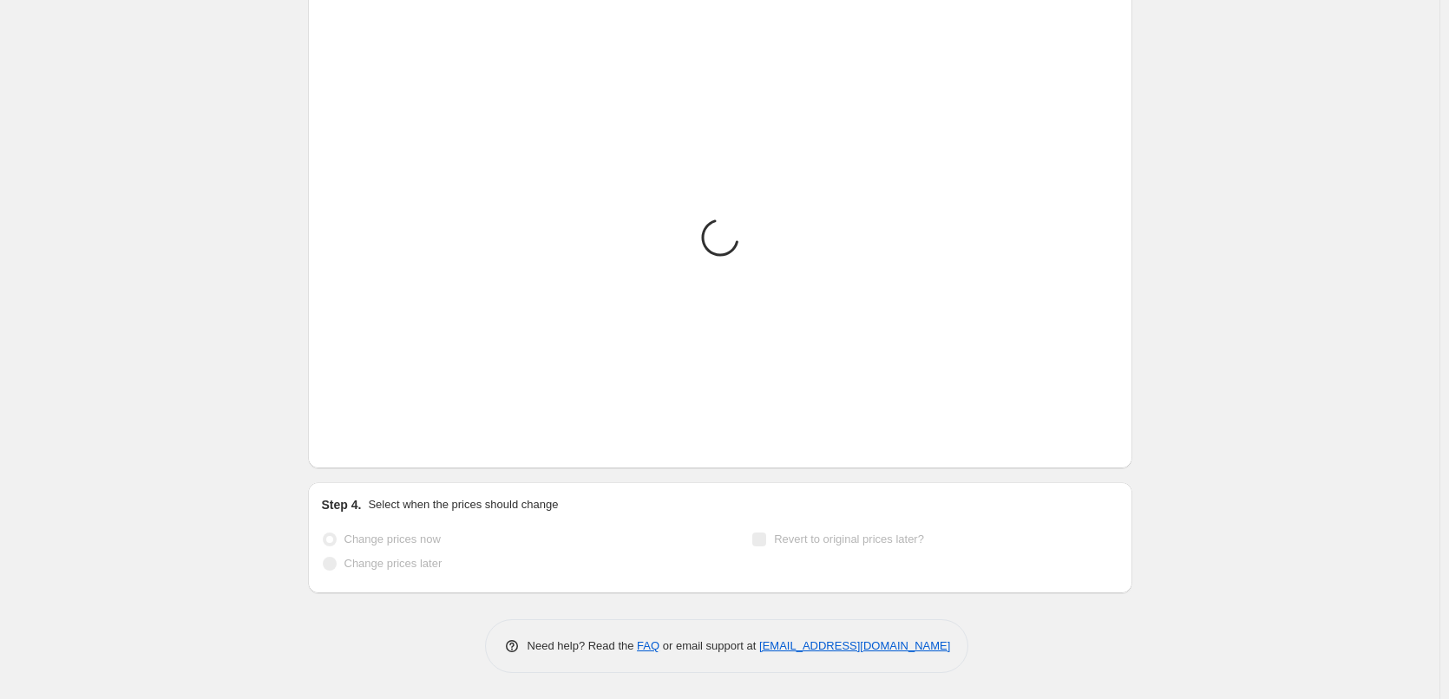
click at [366, 442] on icon "Next" at bounding box center [357, 442] width 17 height 17
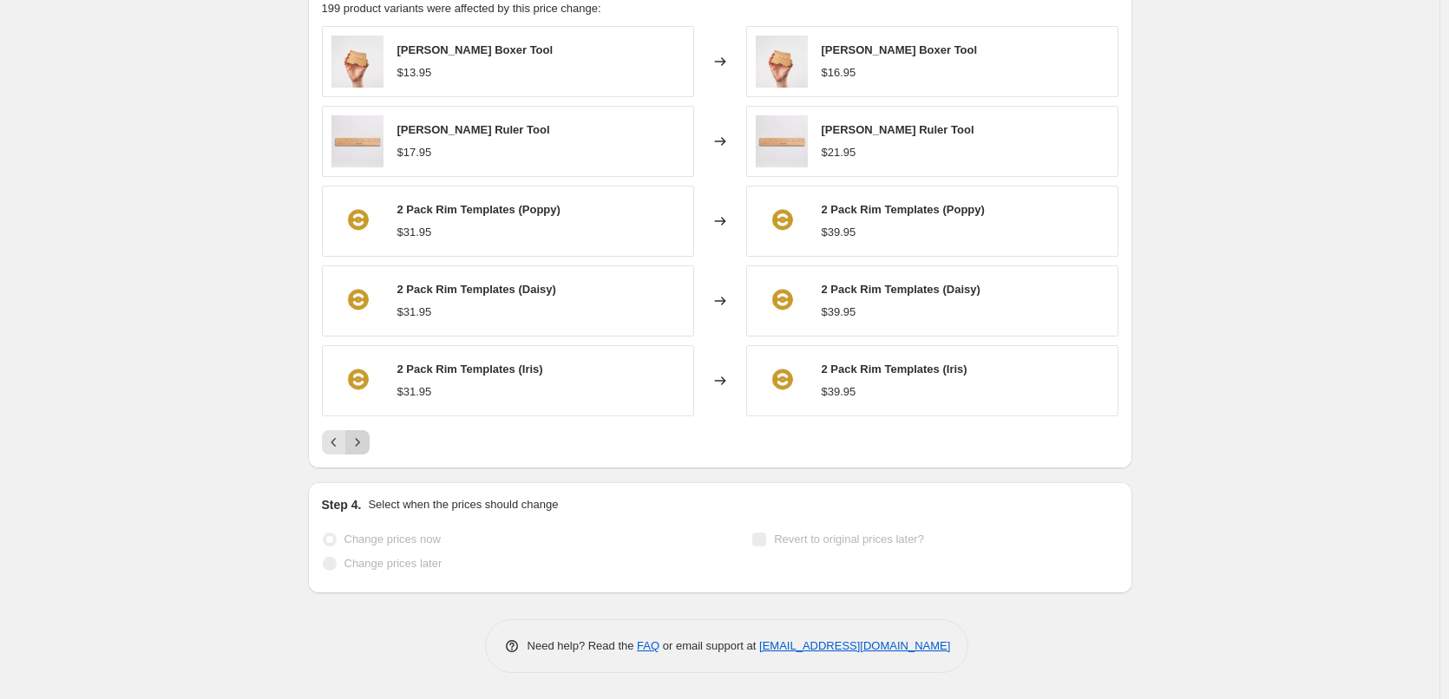
click at [366, 442] on icon "Next" at bounding box center [357, 442] width 17 height 17
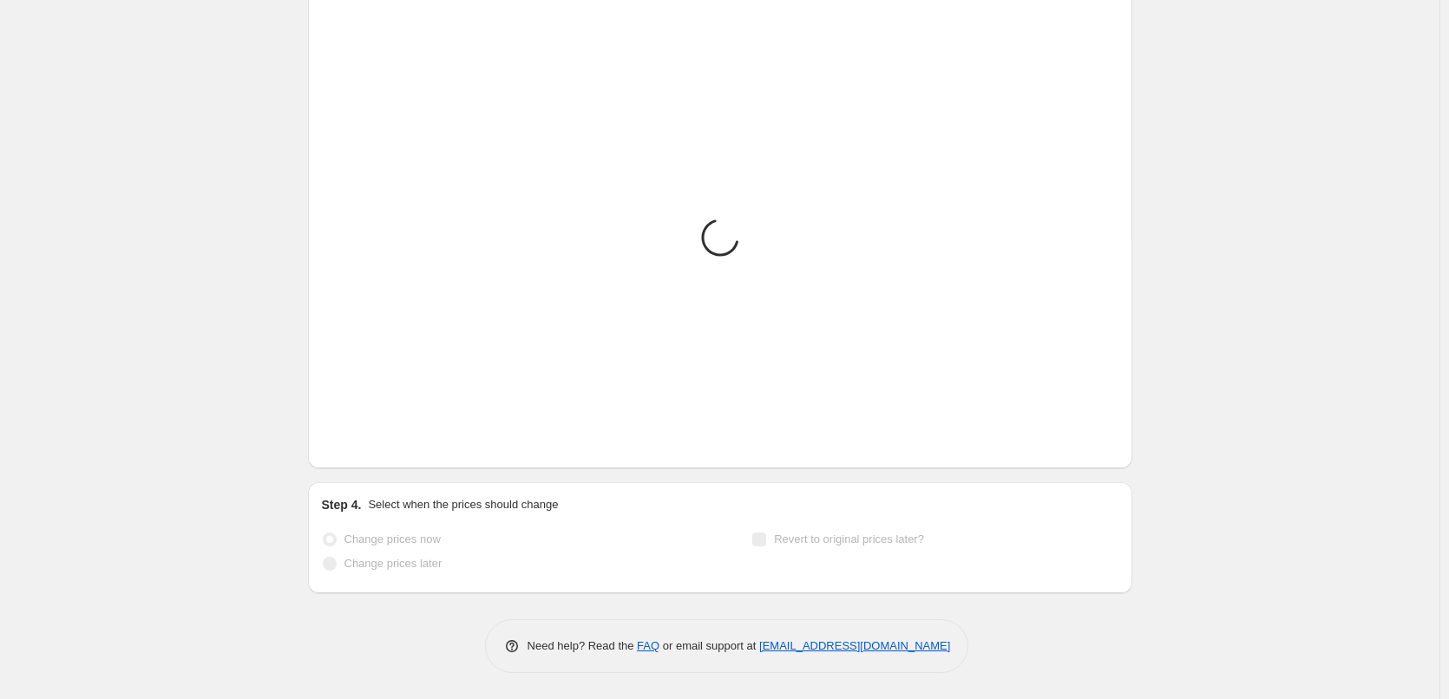
scroll to position [1514, 0]
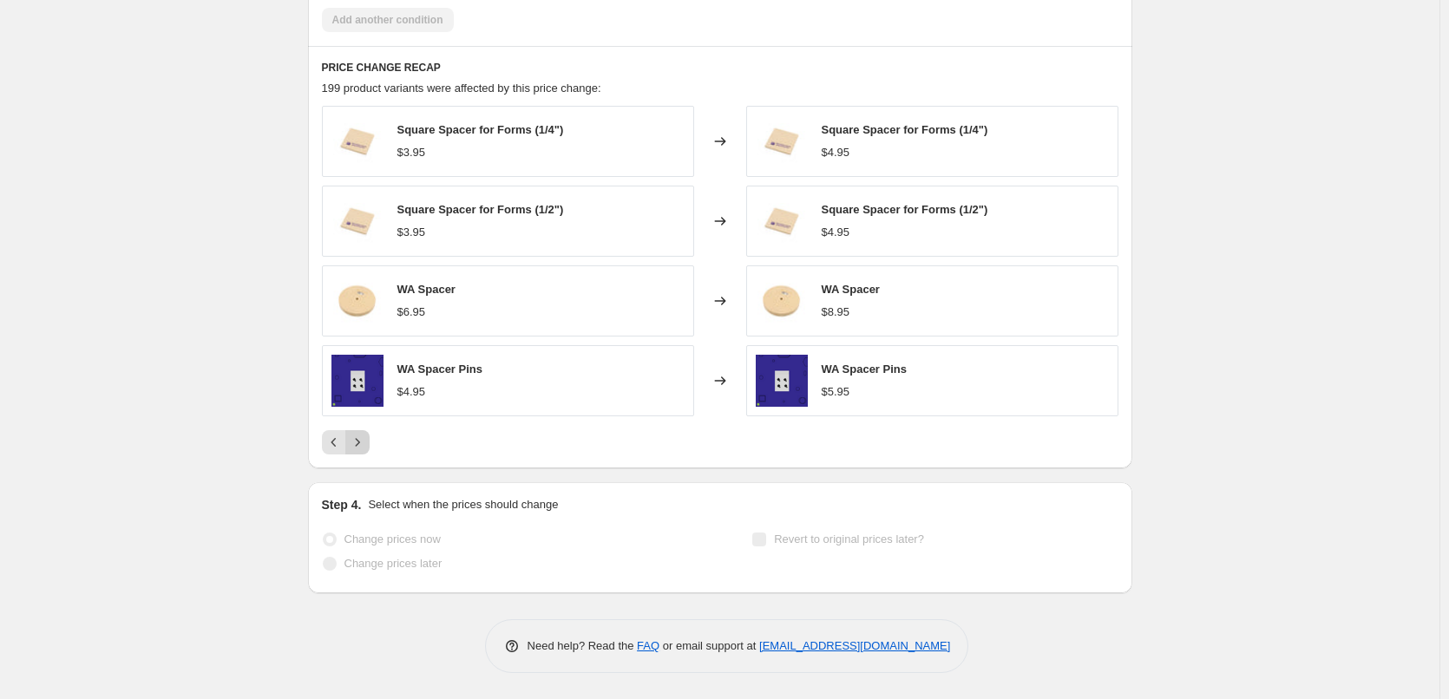
click at [366, 442] on icon "Next" at bounding box center [357, 442] width 17 height 17
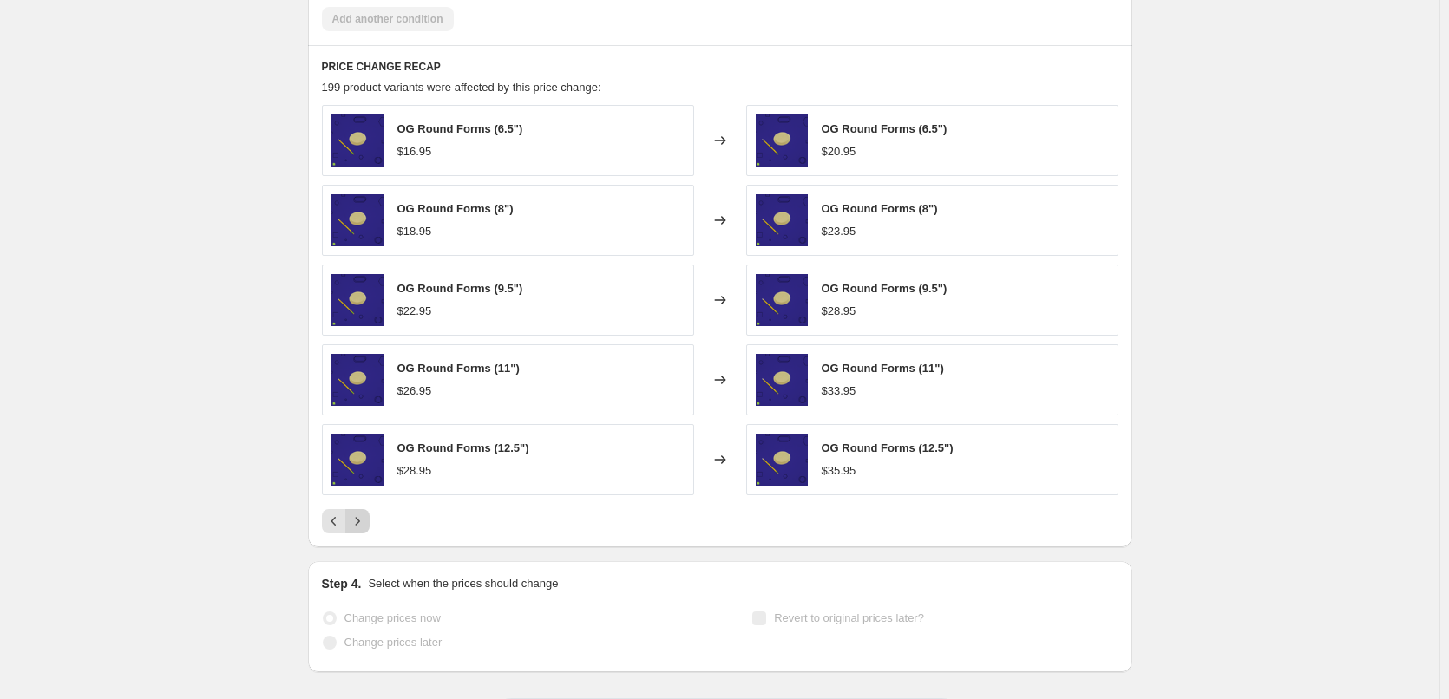
click at [366, 442] on img at bounding box center [357, 460] width 52 height 52
click at [359, 525] on icon "Next" at bounding box center [357, 521] width 4 height 8
click at [366, 526] on icon "Next" at bounding box center [357, 521] width 17 height 17
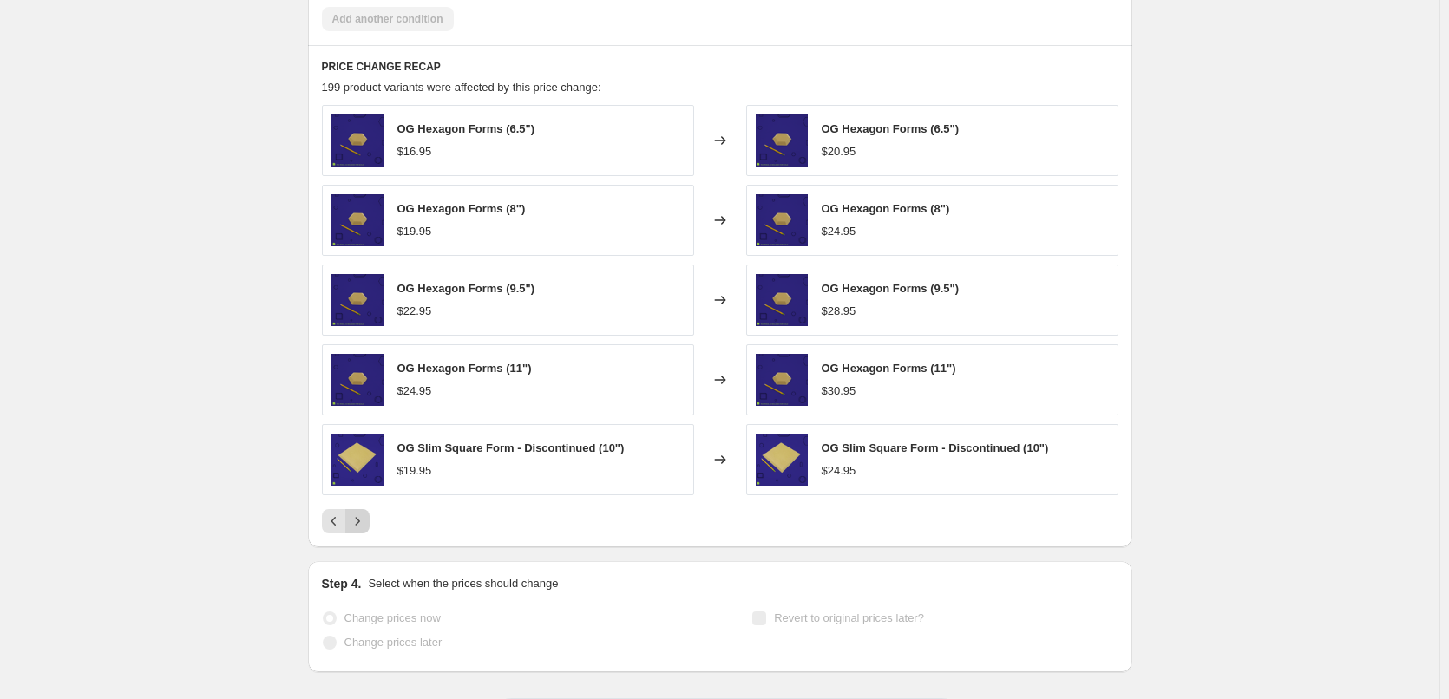
click at [366, 526] on icon "Next" at bounding box center [357, 521] width 17 height 17
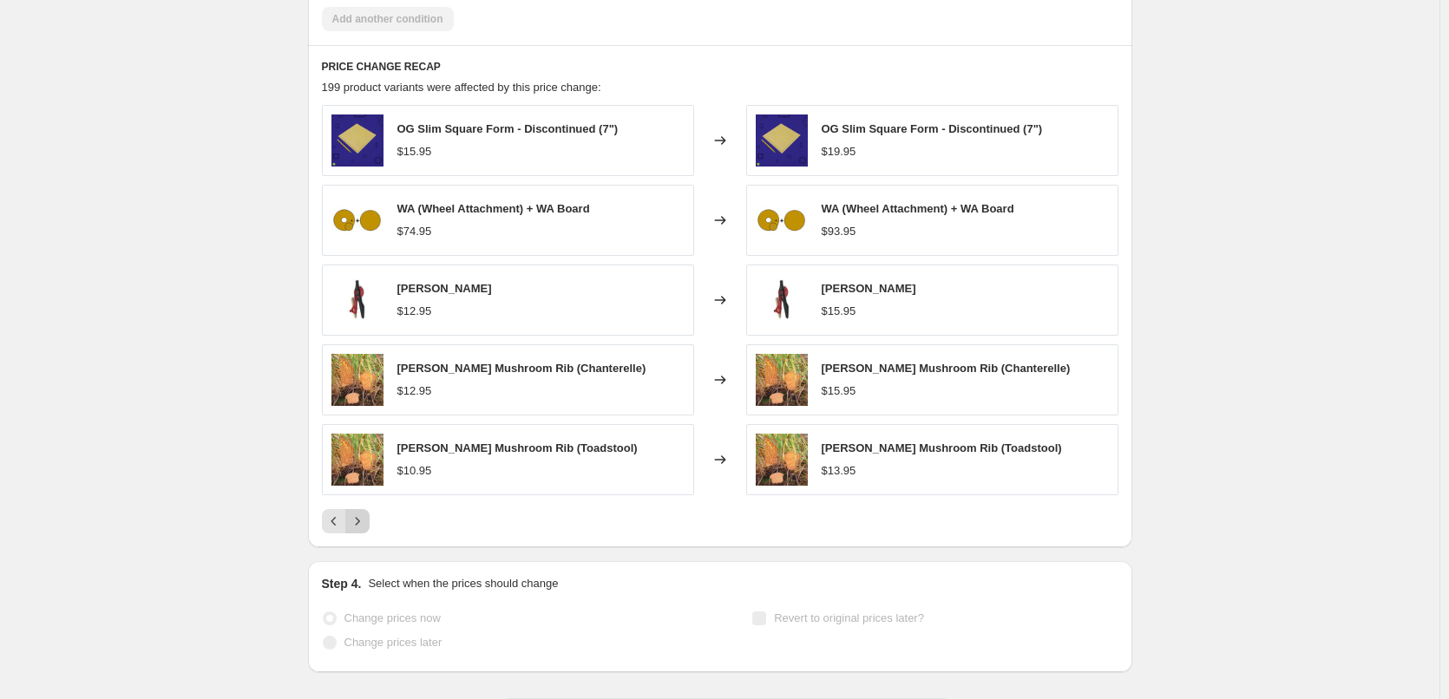
click at [366, 526] on icon "Next" at bounding box center [357, 521] width 17 height 17
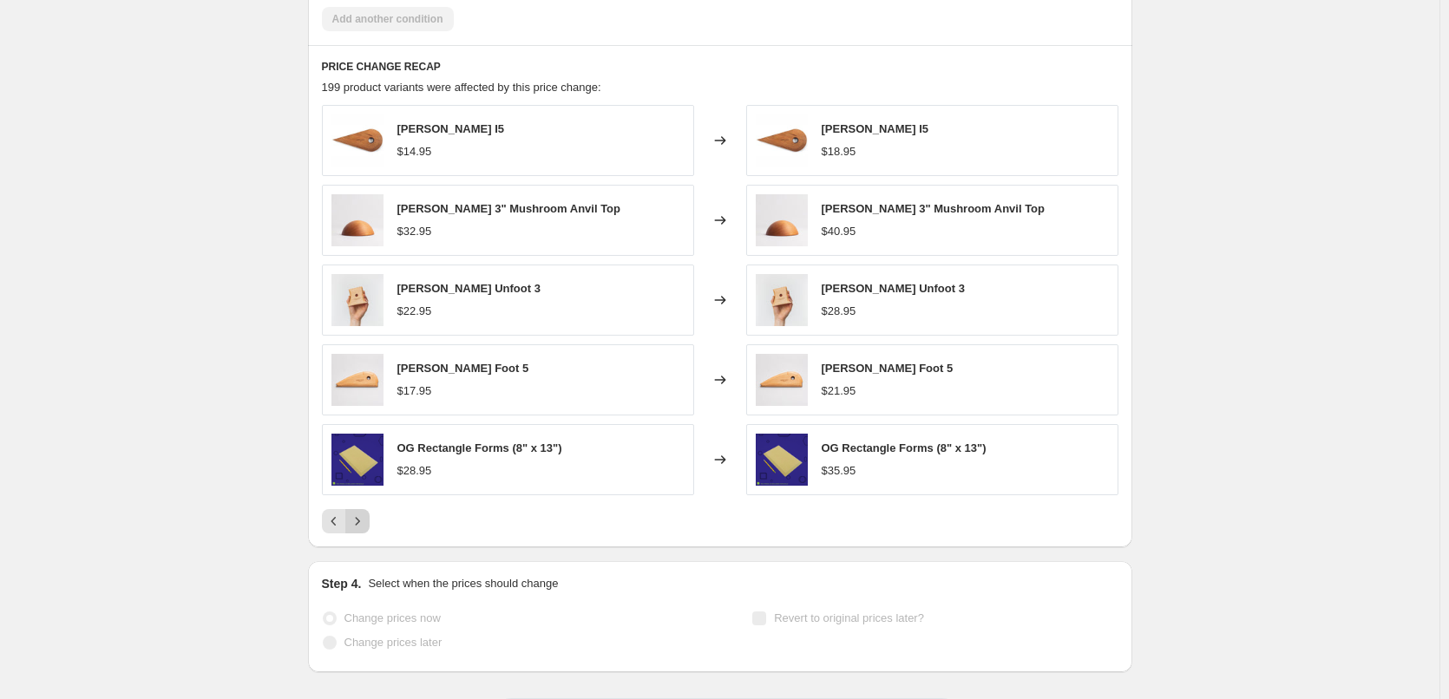
click at [366, 526] on icon "Next" at bounding box center [357, 521] width 17 height 17
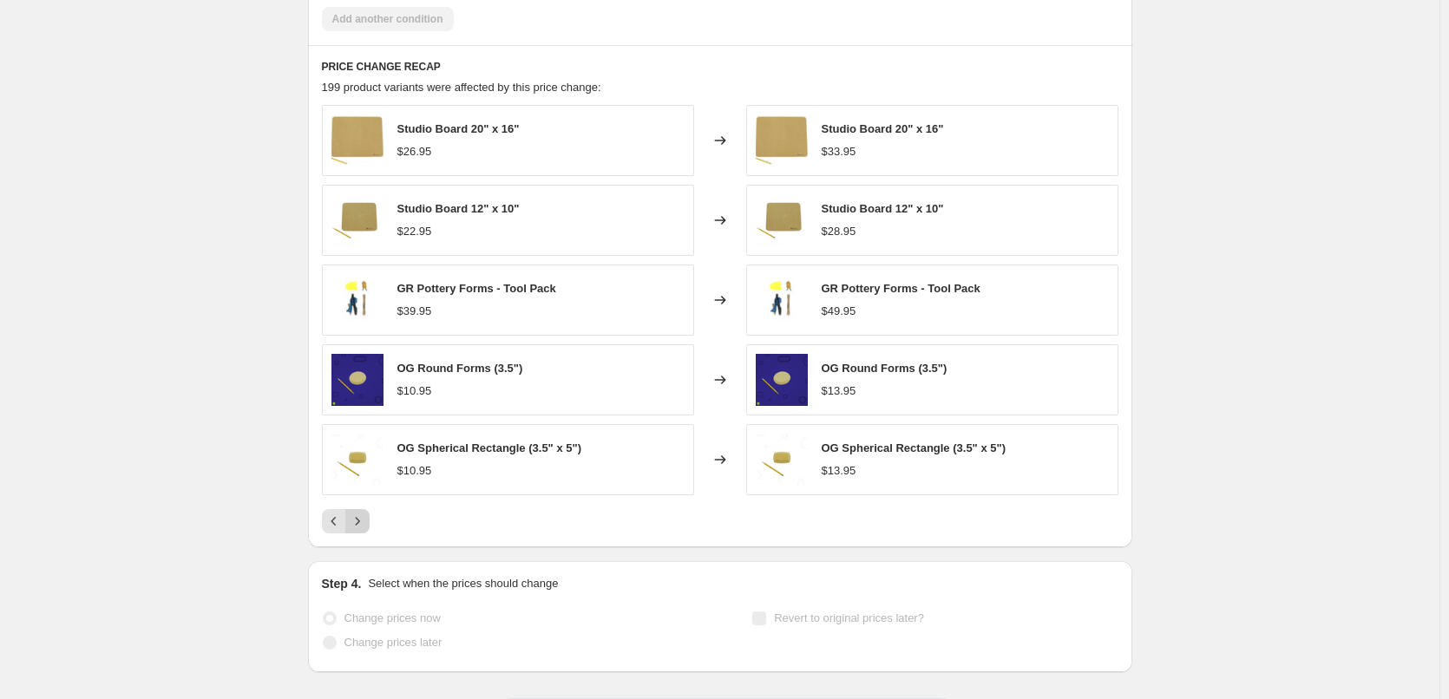
click at [366, 526] on icon "Next" at bounding box center [357, 521] width 17 height 17
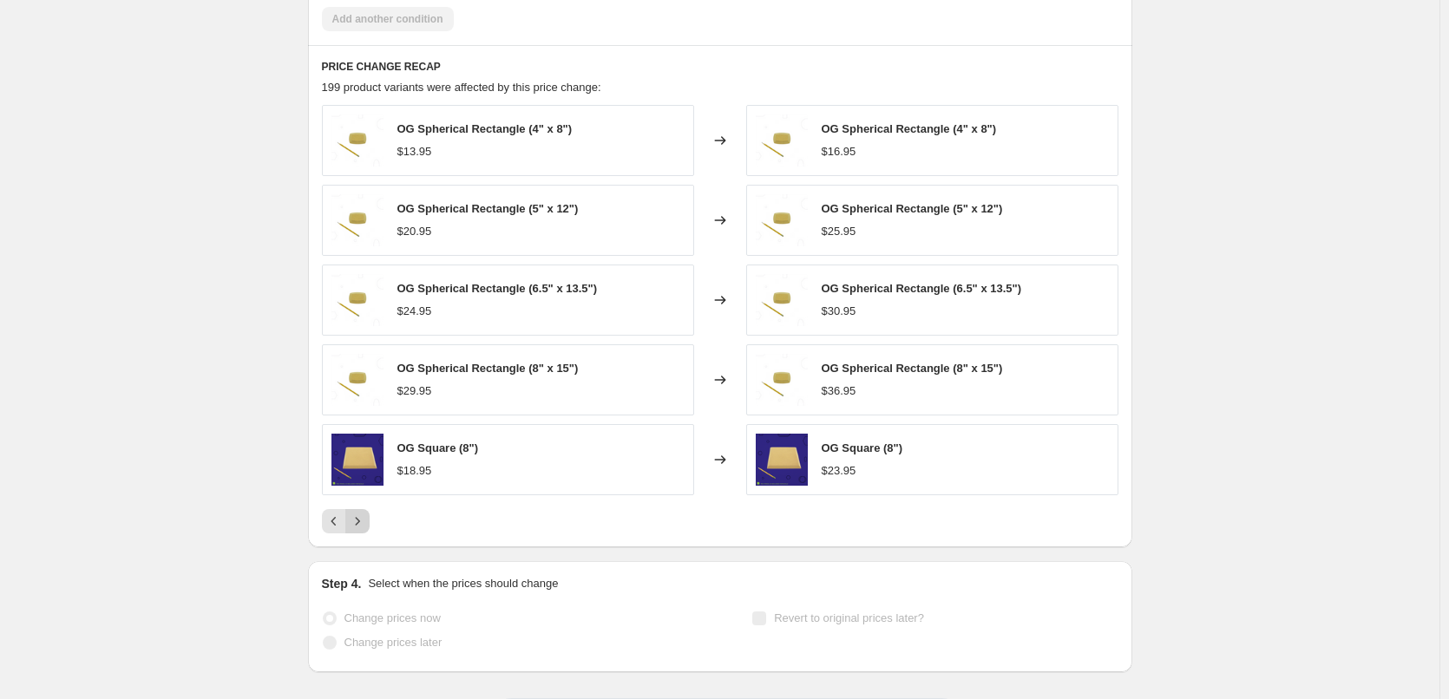
click at [366, 526] on icon "Next" at bounding box center [357, 521] width 17 height 17
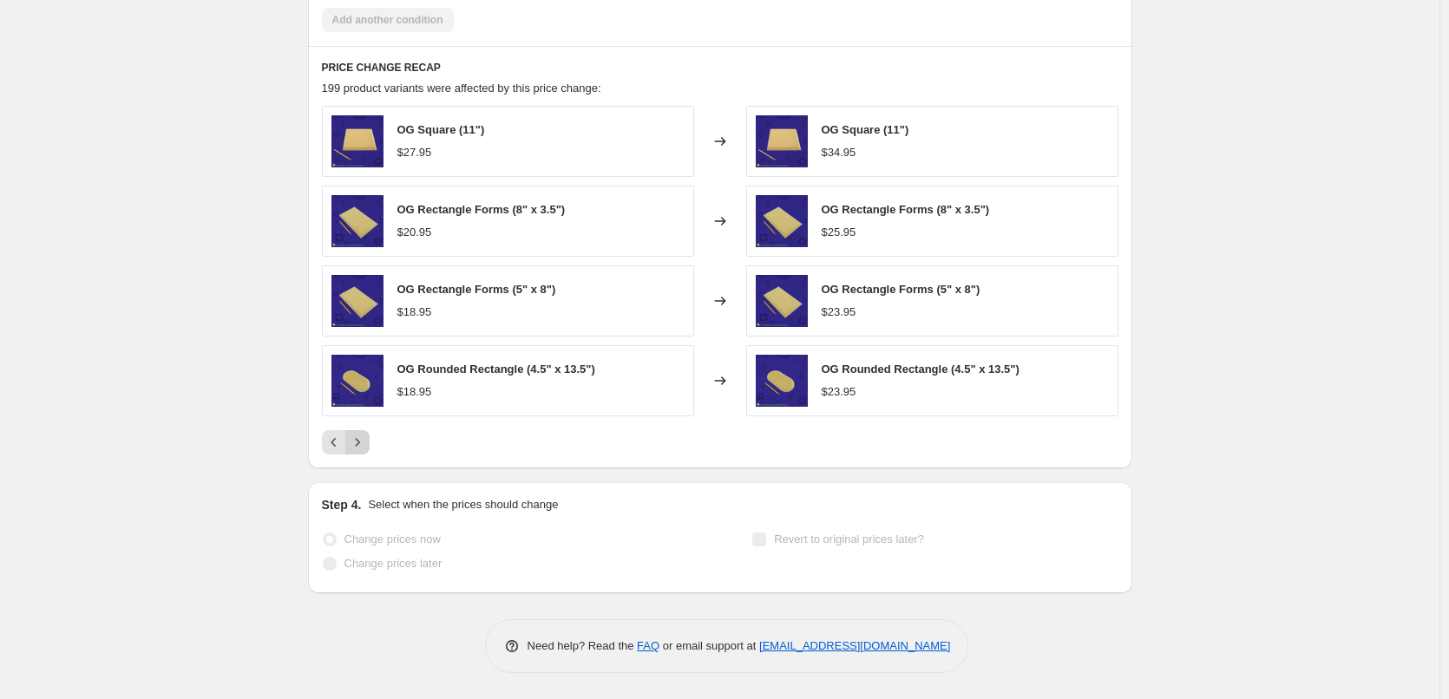
click at [367, 526] on div "Step 4. Select when the prices should change Change prices now Change prices la…" at bounding box center [720, 537] width 796 height 83
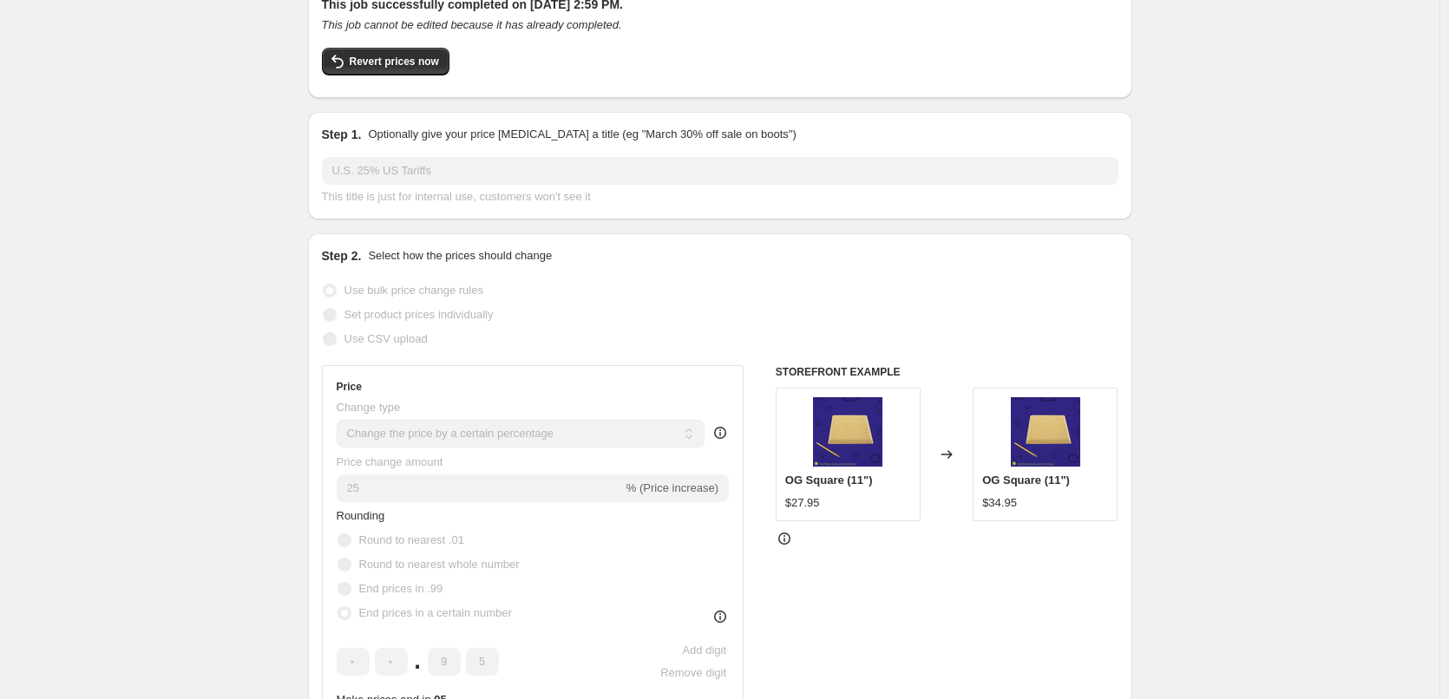
scroll to position [0, 0]
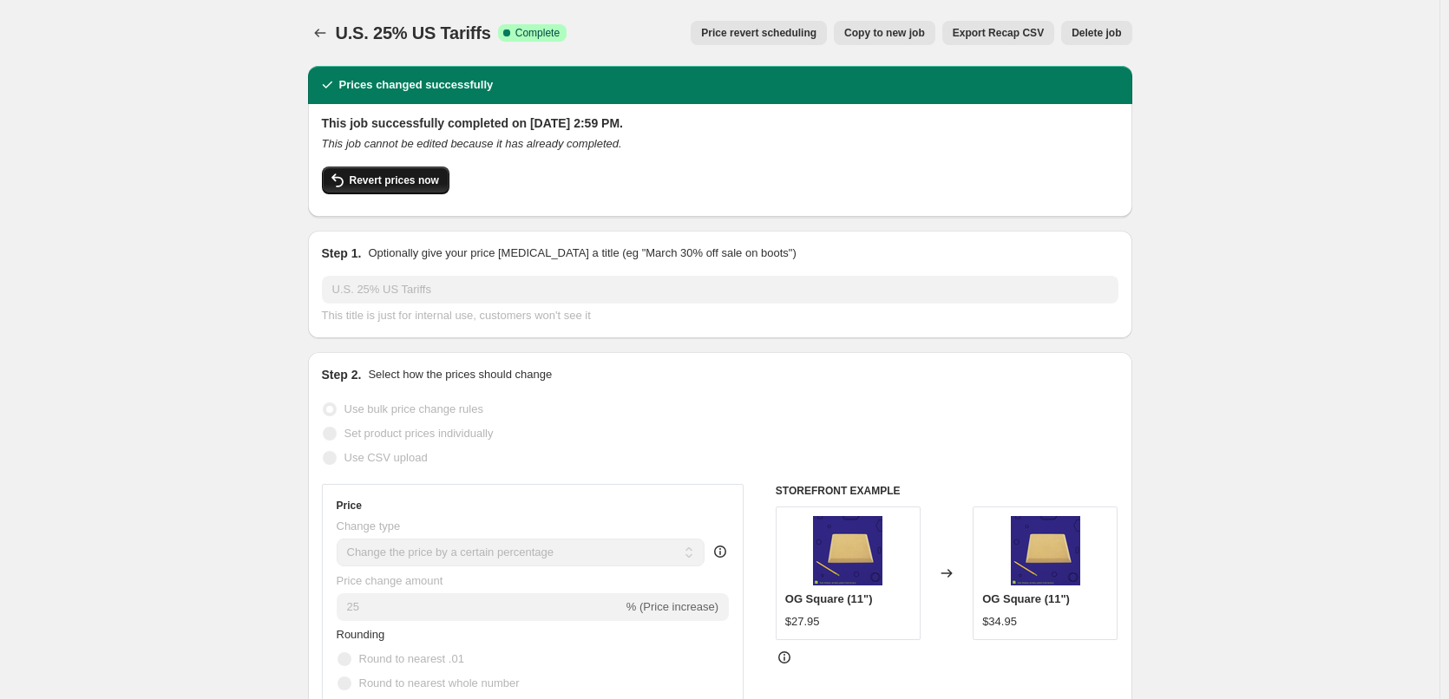
click at [429, 182] on span "Revert prices now" at bounding box center [394, 181] width 89 height 14
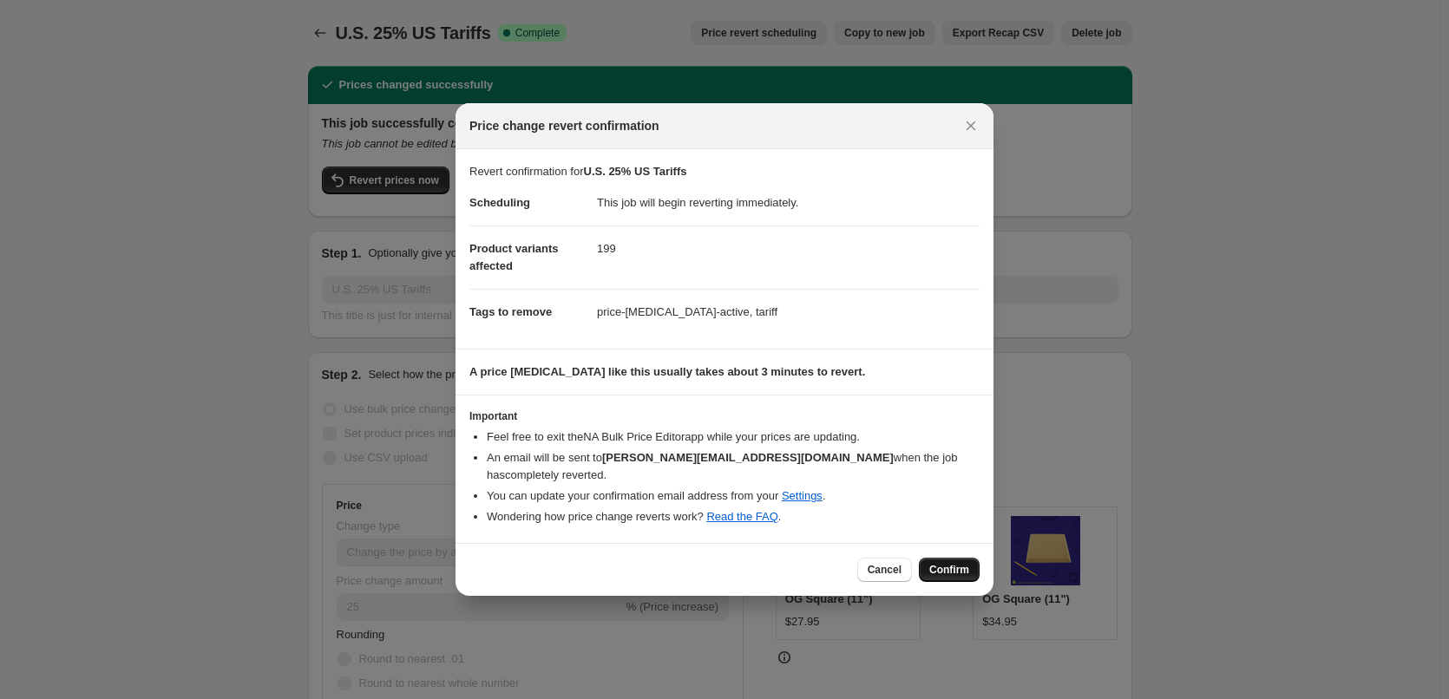
click at [949, 563] on span "Confirm" at bounding box center [949, 570] width 40 height 14
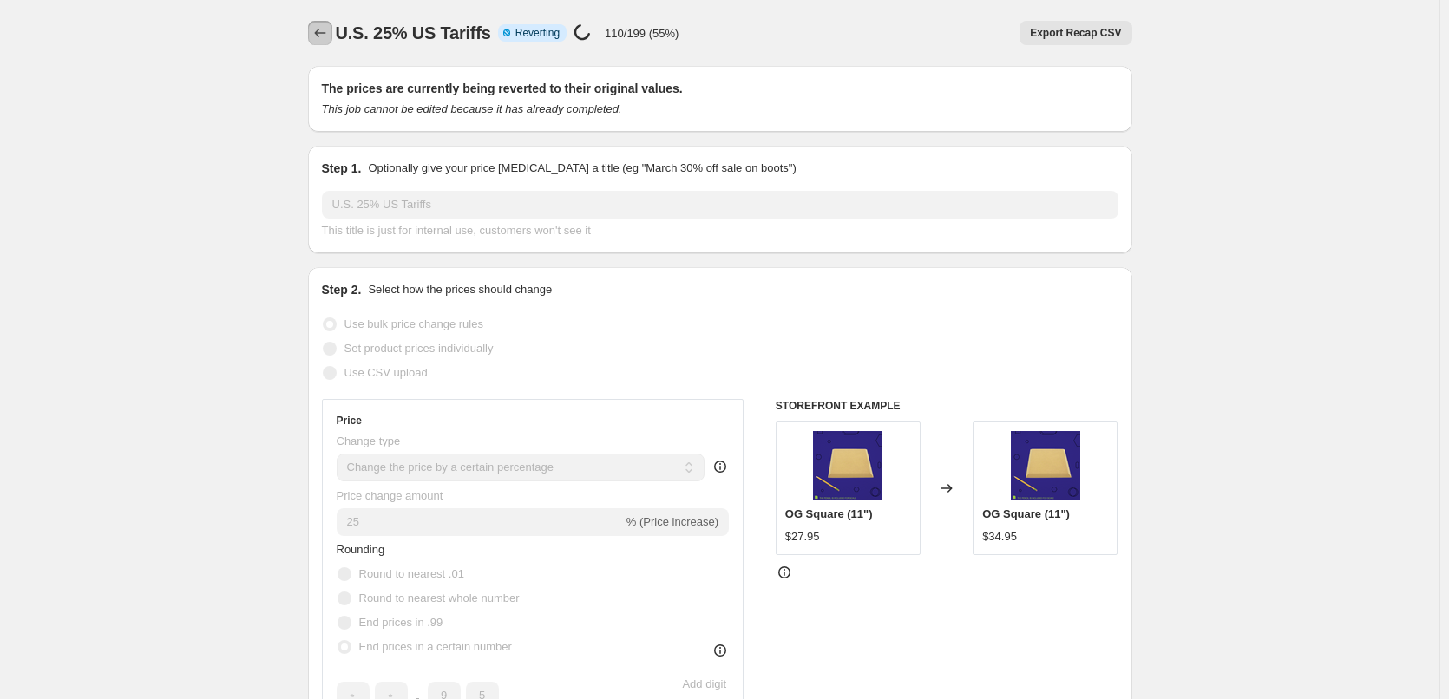
click at [328, 27] on icon "Price change jobs" at bounding box center [319, 32] width 17 height 17
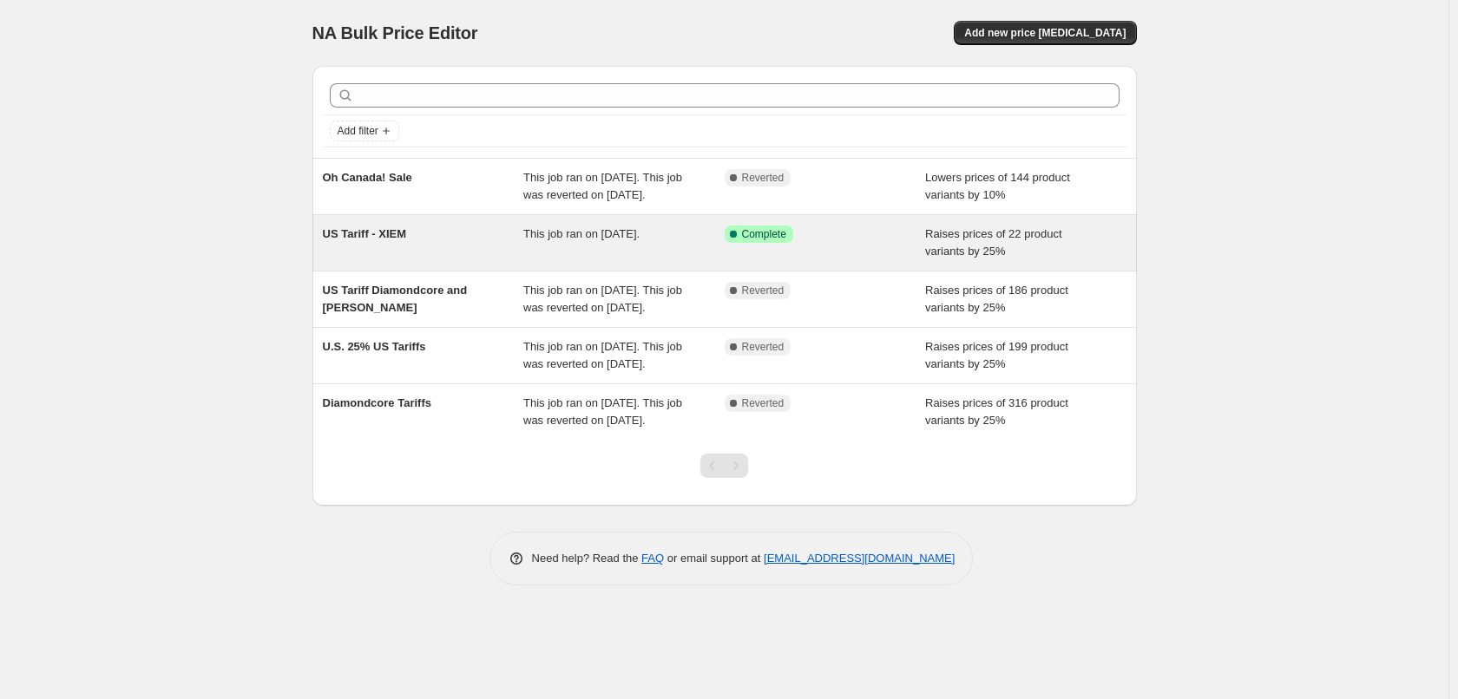
click at [397, 233] on span "US Tariff - XIEM" at bounding box center [365, 233] width 84 height 13
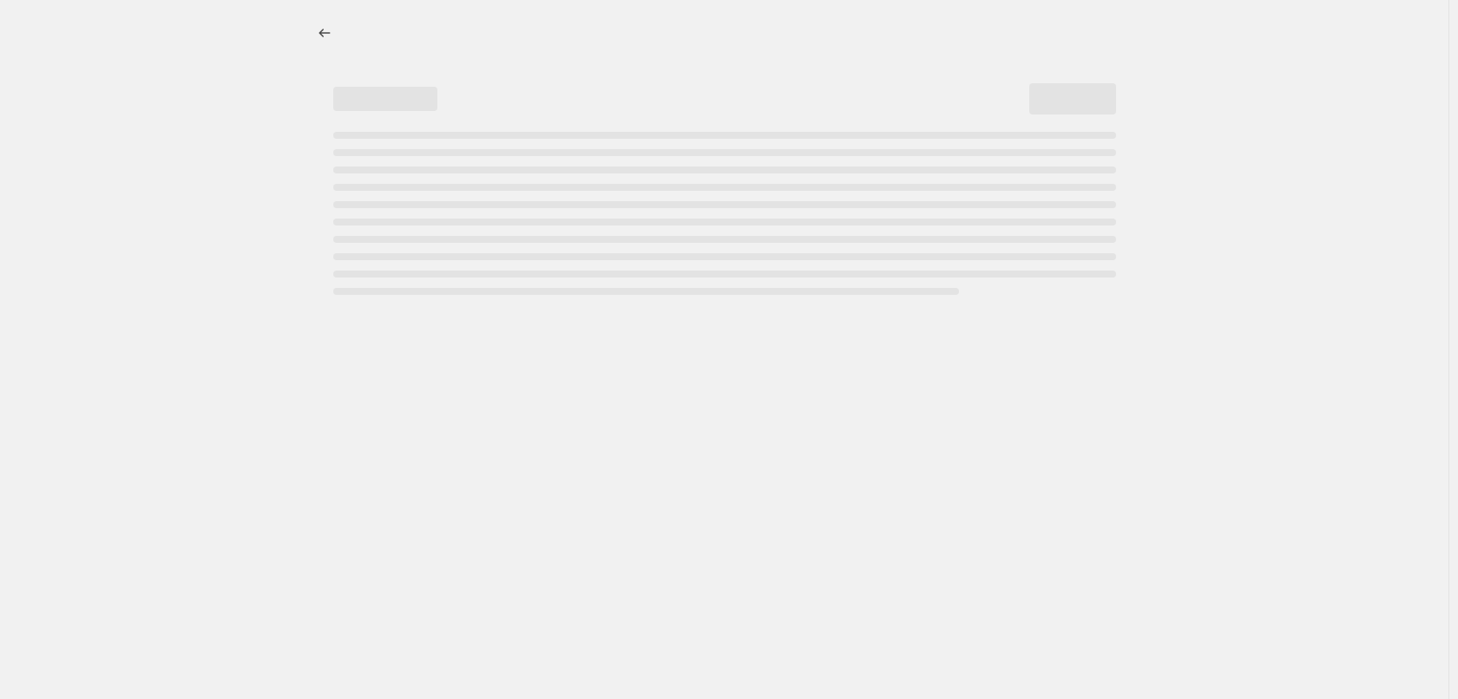
select select "percentage"
select select "remove"
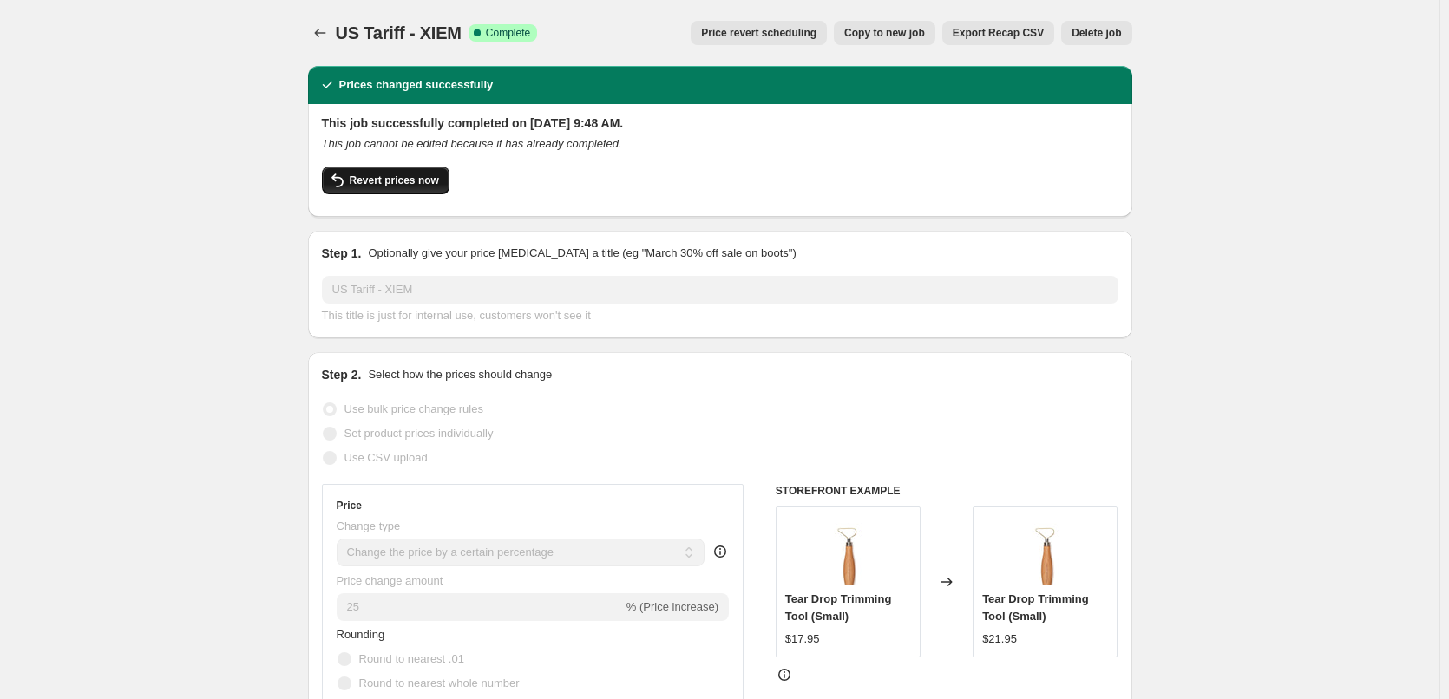
click at [402, 180] on span "Revert prices now" at bounding box center [394, 181] width 89 height 14
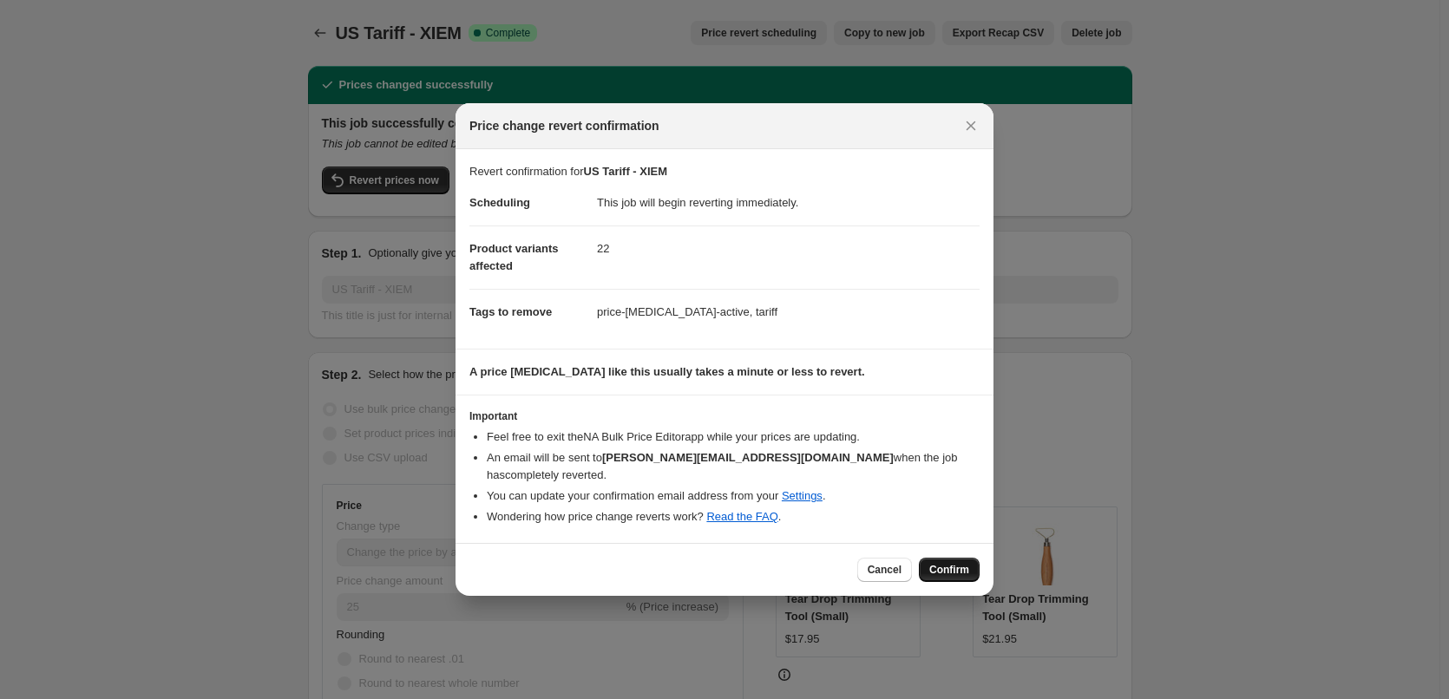
click at [929, 563] on button "Confirm" at bounding box center [949, 570] width 61 height 24
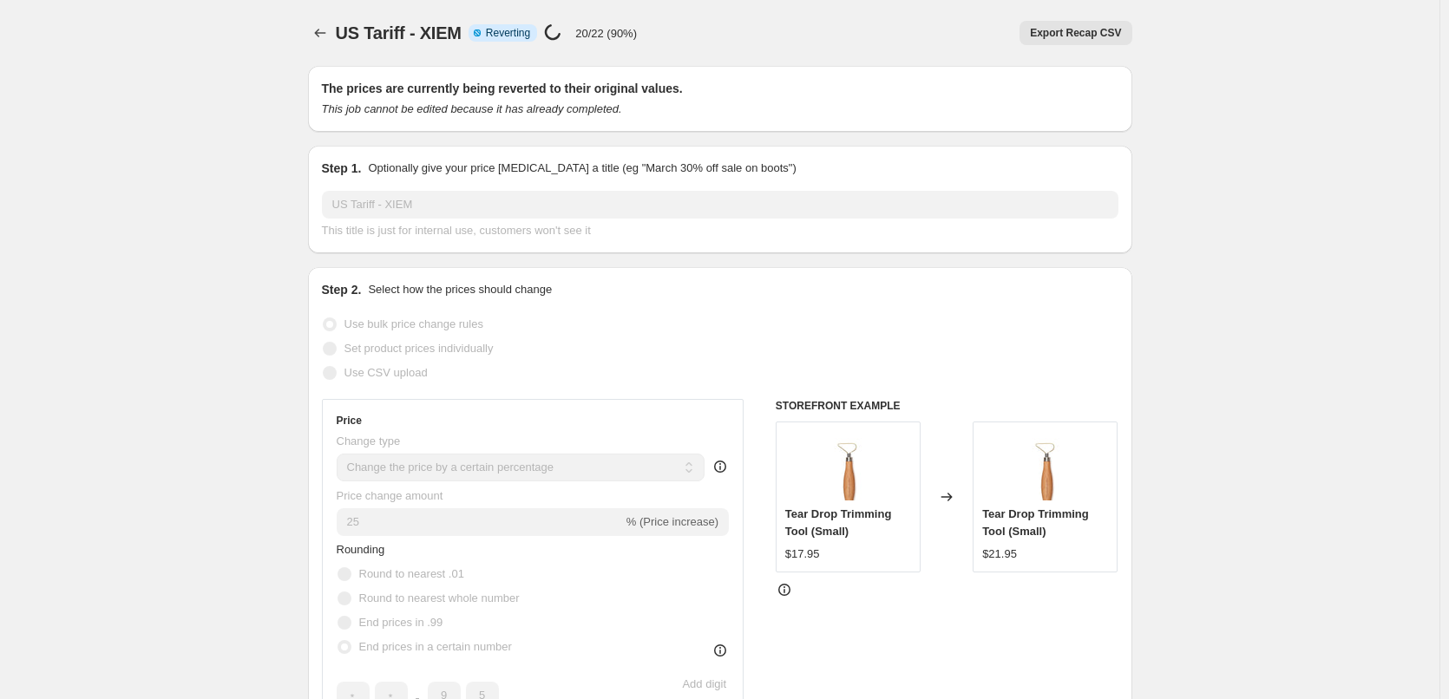
select select "percentage"
select select "remove"
